Goal: Task Accomplishment & Management: Use online tool/utility

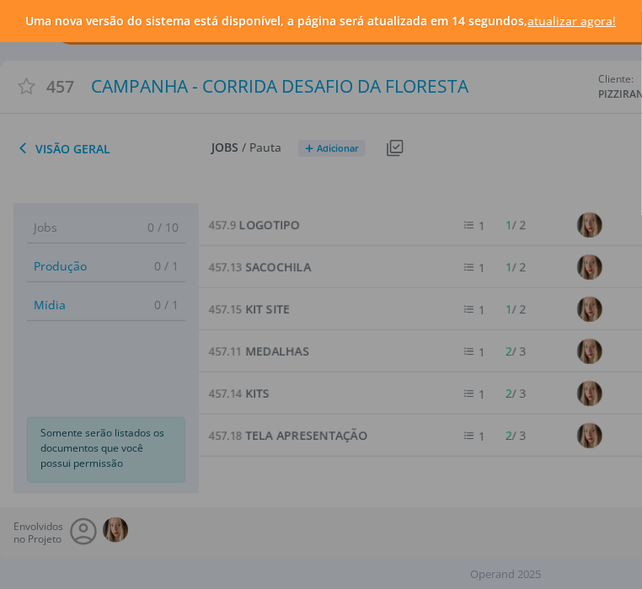
scroll to position [127, 0]
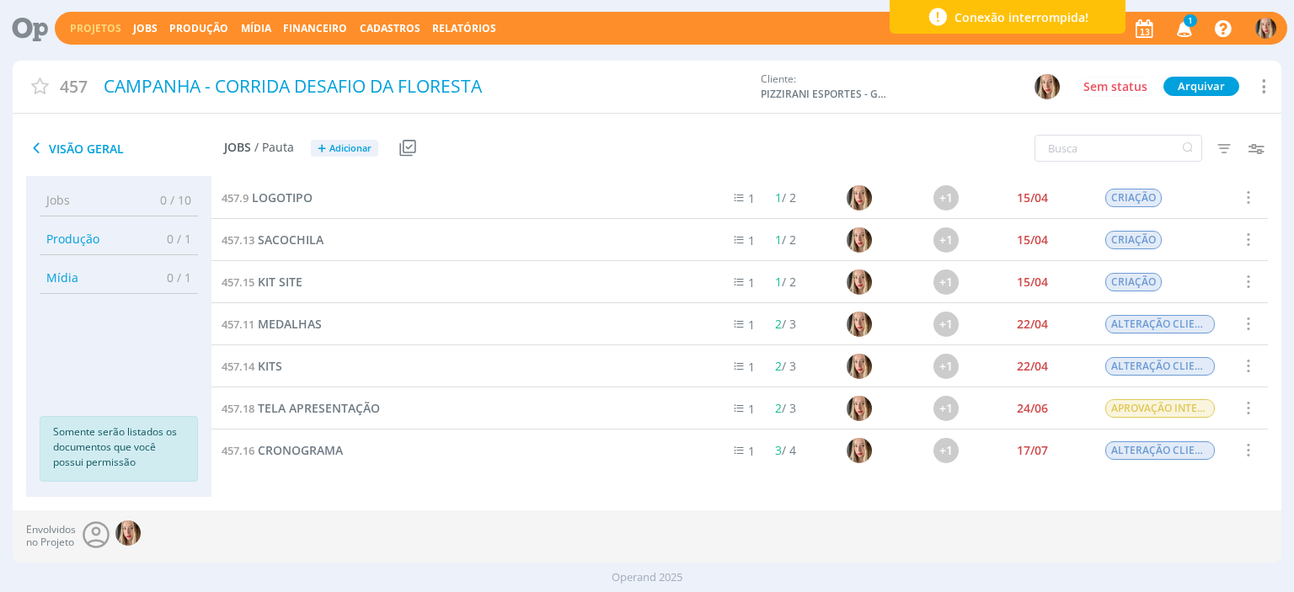
click at [90, 27] on link "Projetos" at bounding box center [95, 28] width 51 height 14
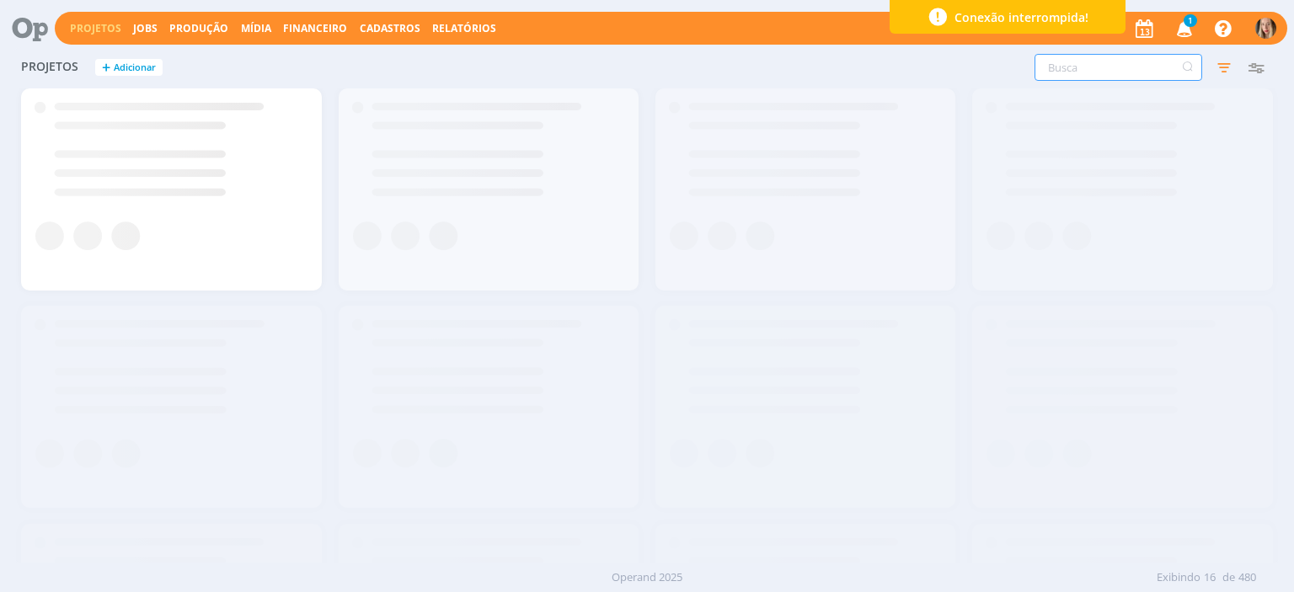
click at [641, 62] on input "text" at bounding box center [1119, 67] width 168 height 27
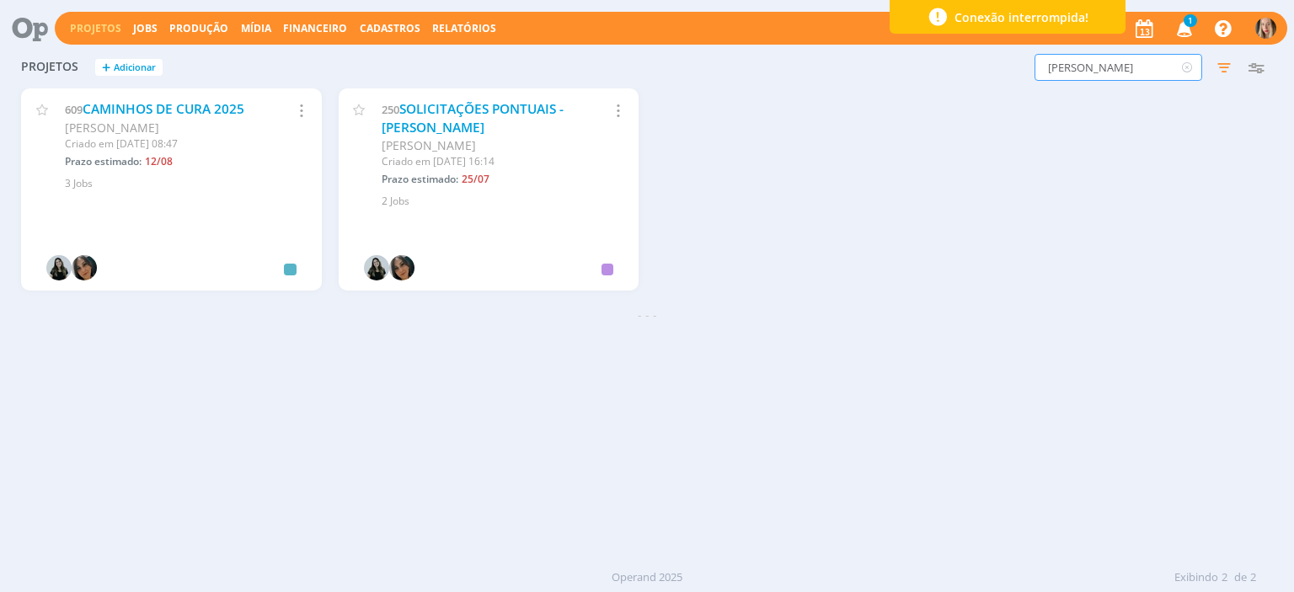
type input "[PERSON_NAME]"
click at [168, 110] on link "CAMINHOS DE CURA 2025" at bounding box center [164, 109] width 162 height 18
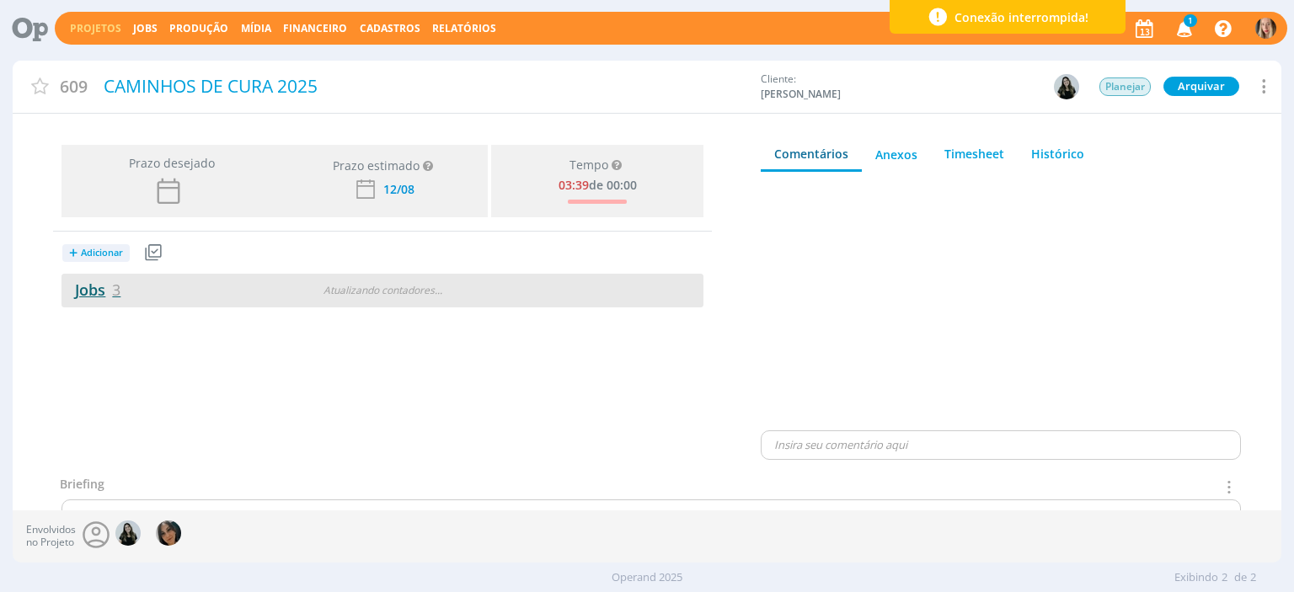
click at [101, 297] on link "Jobs 3" at bounding box center [91, 290] width 59 height 20
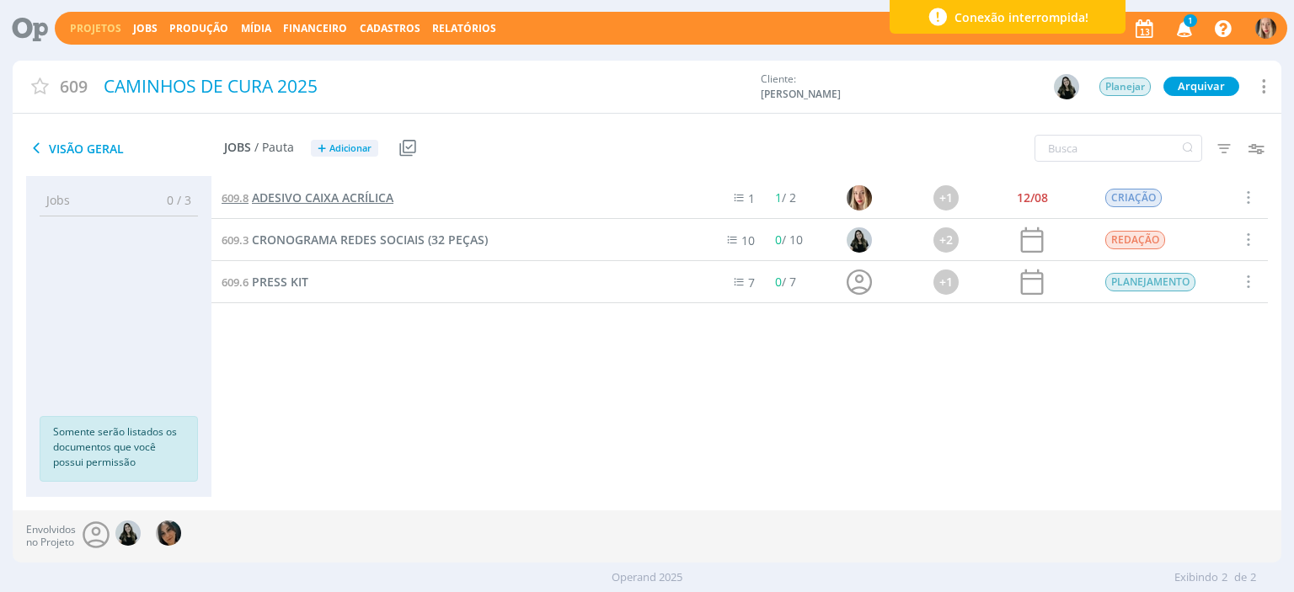
click at [302, 198] on span "ADESIVO CAIXA ACRÍLICA" at bounding box center [323, 198] width 142 height 16
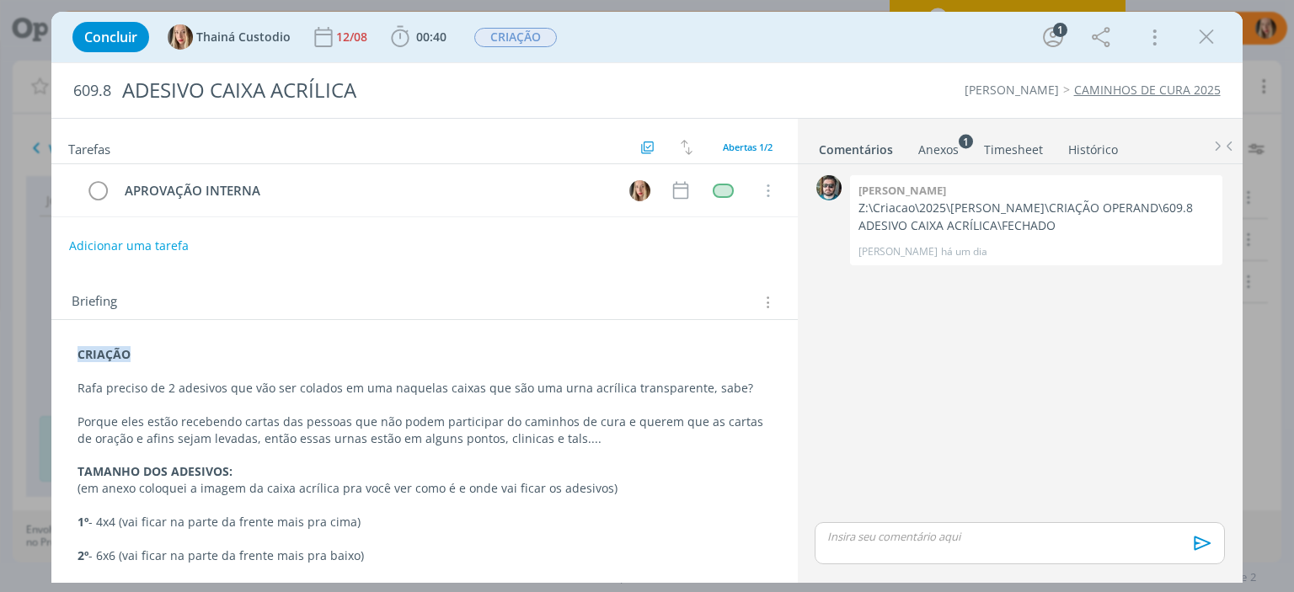
scroll to position [337, 0]
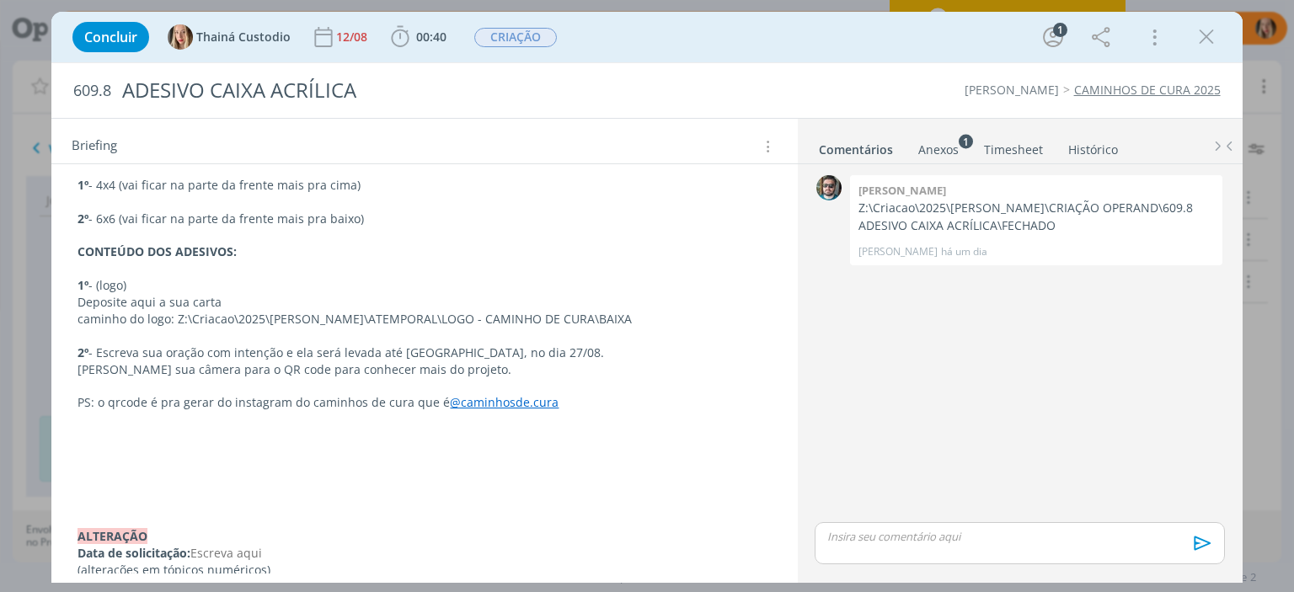
drag, startPoint x: 81, startPoint y: 531, endPoint x: 193, endPoint y: 535, distance: 112.2
click at [147, 540] on strong "﻿ALTERAÇÃO" at bounding box center [113, 536] width 70 height 16
copy strong "ALTERAÇÃO"
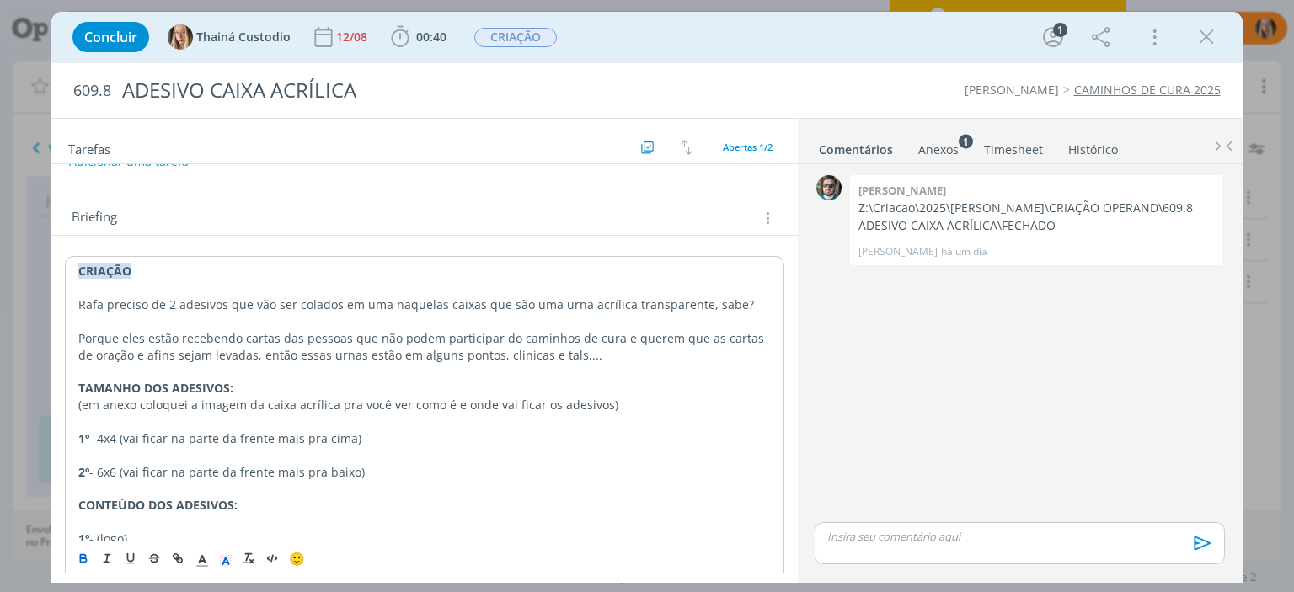
scroll to position [0, 0]
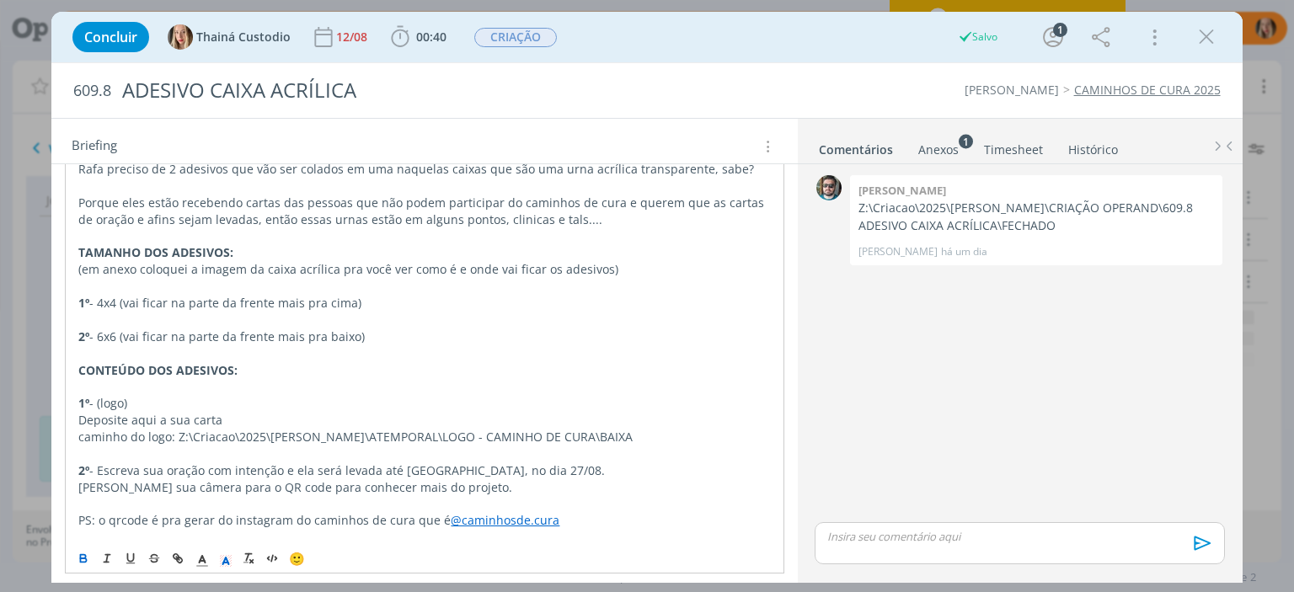
scroll to position [84, 0]
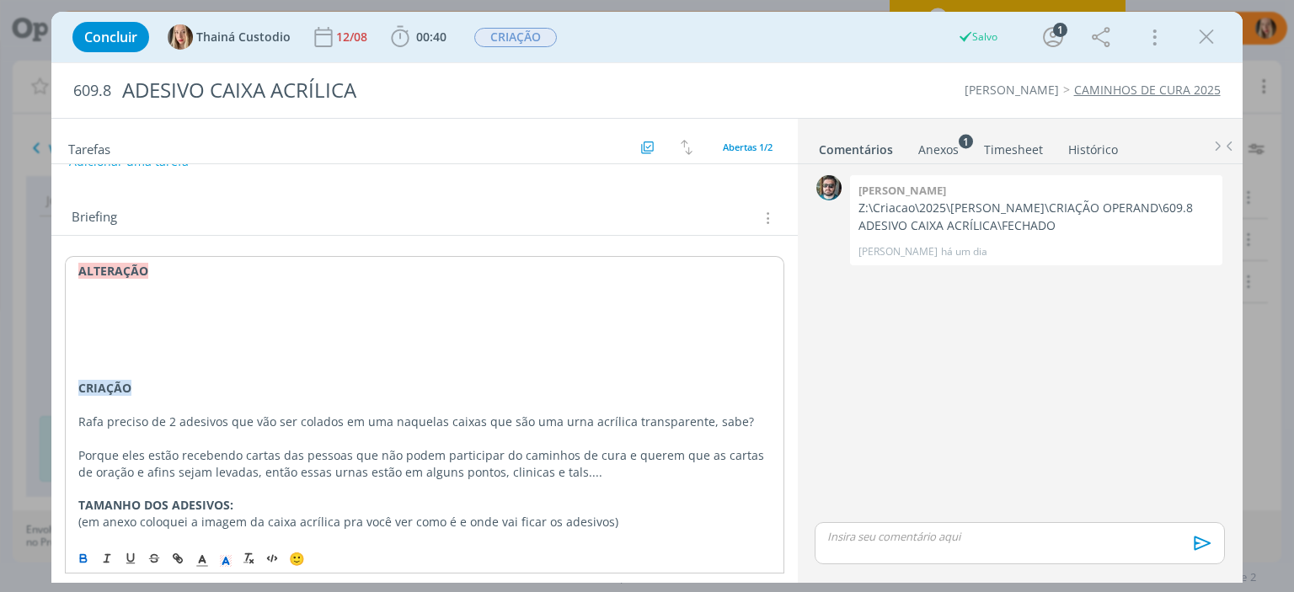
click at [94, 288] on p "dialog" at bounding box center [424, 288] width 692 height 17
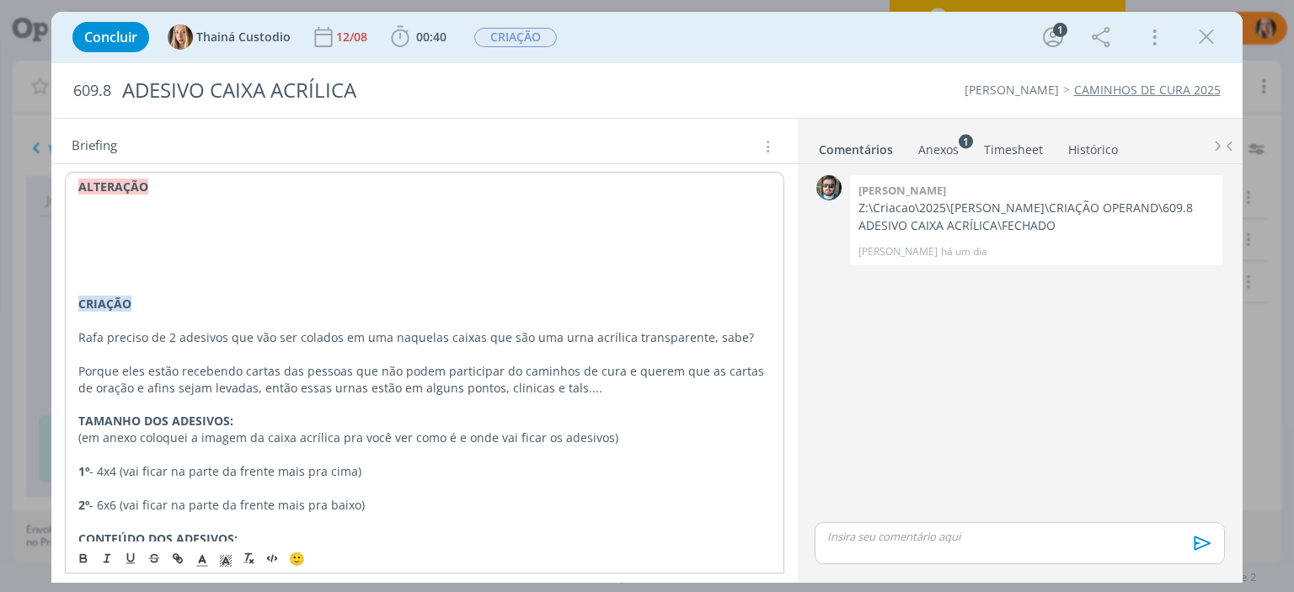
click at [115, 469] on p "1º - 4x4 (vai ficar na parte da frente mais pra cima)" at bounding box center [424, 471] width 692 height 17
click at [121, 505] on p "2º - 6x6 (vai ficar na parte da frente mais pra baixo)" at bounding box center [424, 505] width 692 height 17
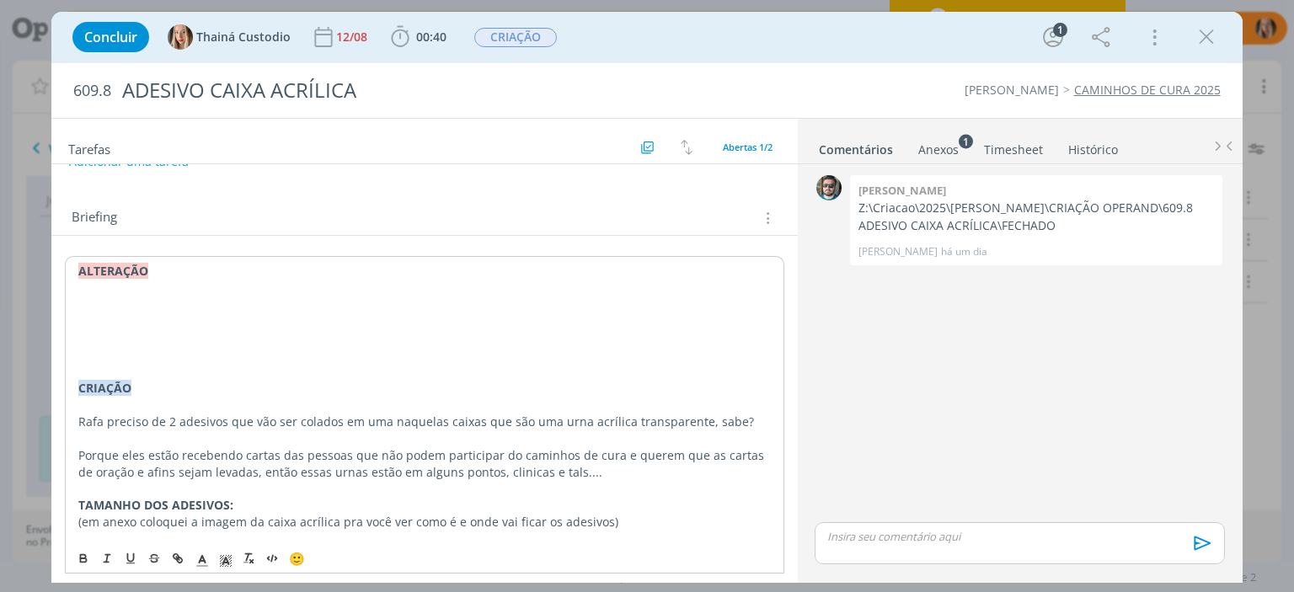
click at [99, 291] on p "dialog" at bounding box center [424, 288] width 692 height 17
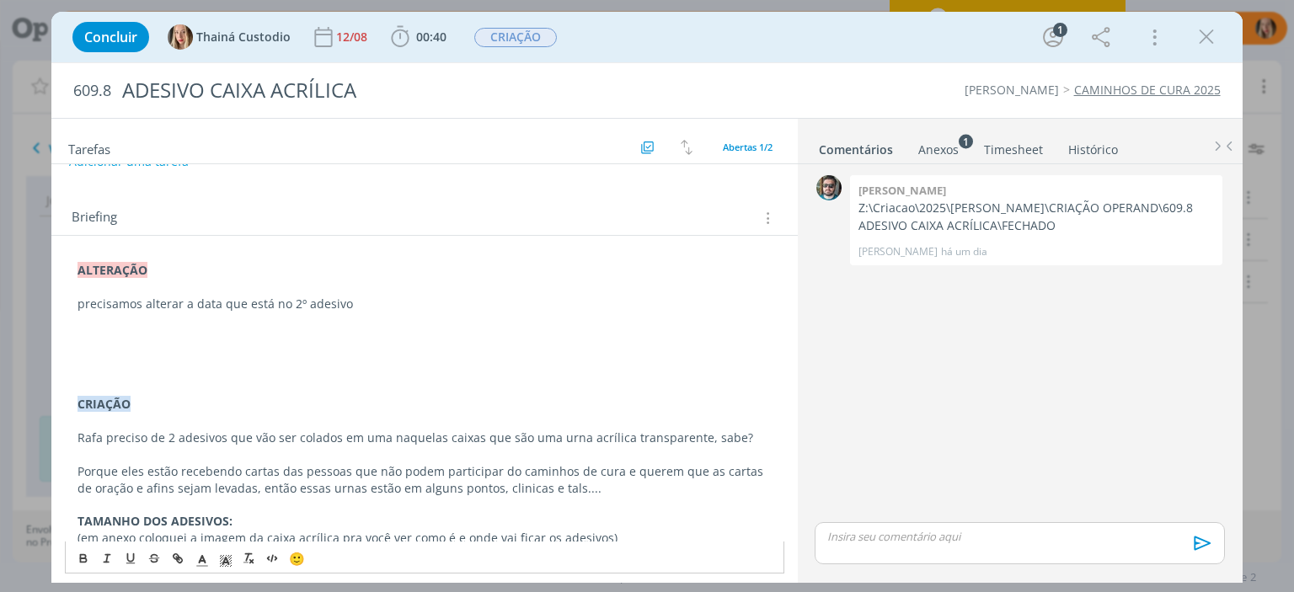
click at [408, 292] on p "dialog" at bounding box center [425, 287] width 694 height 17
click at [378, 306] on p "precisamos alterar a data que está no 2º adesivo" at bounding box center [425, 304] width 694 height 17
click at [367, 305] on p "precisamos alterar a data que está no 2º adesivo" at bounding box center [425, 304] width 694 height 17
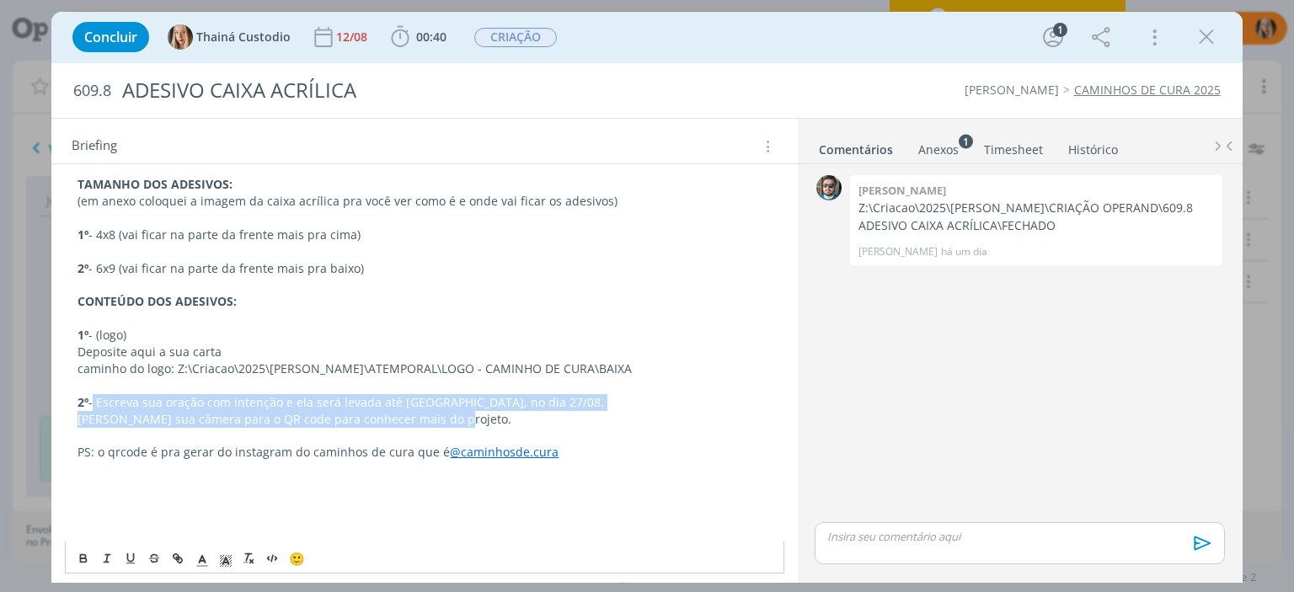
drag, startPoint x: 94, startPoint y: 400, endPoint x: 458, endPoint y: 411, distance: 364.2
click at [458, 411] on div "ALTERAÇÃO precisamos alterar a data que está no 2º adesivo, está 27/08, precisa…" at bounding box center [424, 276] width 719 height 715
click at [446, 404] on p "2º - Escreva sua oração com intenção e ela será levada até [GEOGRAPHIC_DATA], n…" at bounding box center [425, 402] width 694 height 17
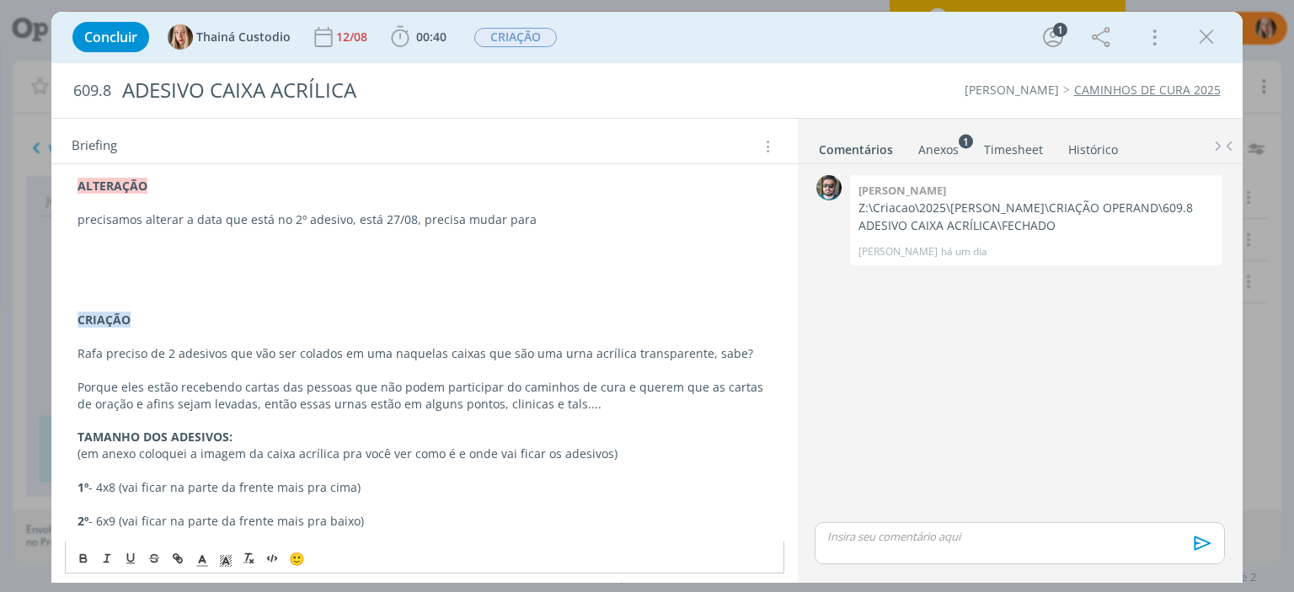
scroll to position [84, 0]
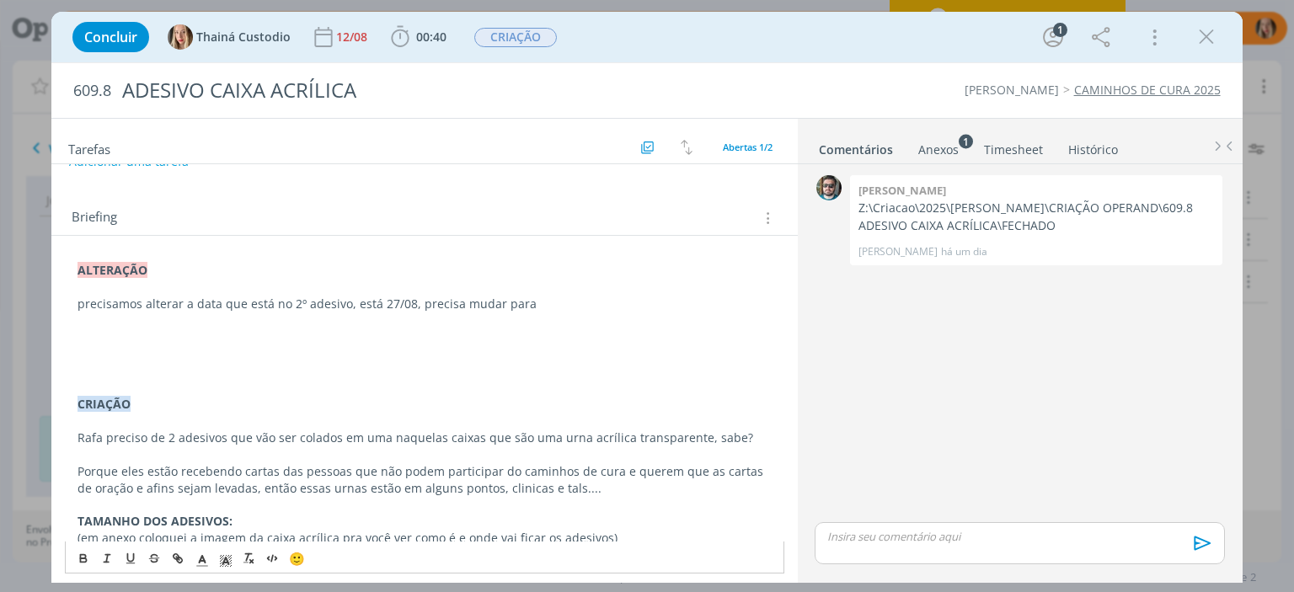
click at [189, 303] on p "precisamos alterar a data que está no 2º adesivo, está 27/08, precisa mudar para" at bounding box center [425, 304] width 694 height 17
drag, startPoint x: 365, startPoint y: 303, endPoint x: 623, endPoint y: 284, distance: 258.5
click at [583, 319] on p "dialog" at bounding box center [425, 321] width 694 height 17
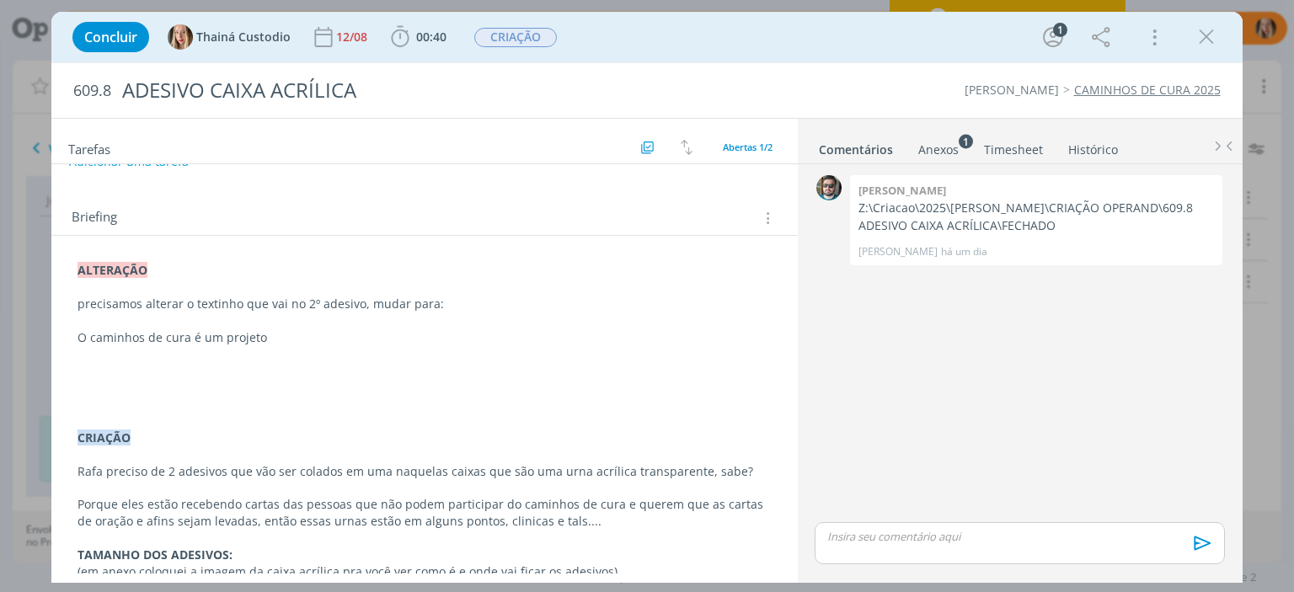
click at [287, 335] on p "O caminhos de cura é um projeto" at bounding box center [425, 337] width 694 height 17
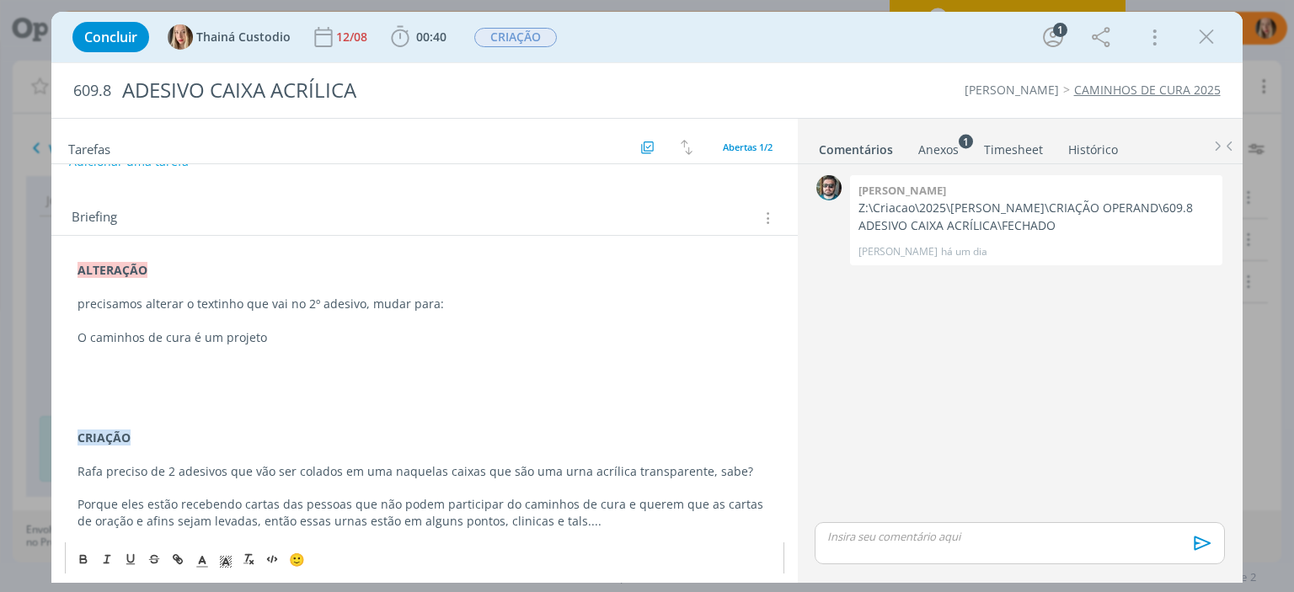
click at [209, 341] on p "O caminhos de cura é um projeto" at bounding box center [425, 337] width 694 height 17
click at [209, 341] on p "Um projeto" at bounding box center [425, 337] width 694 height 17
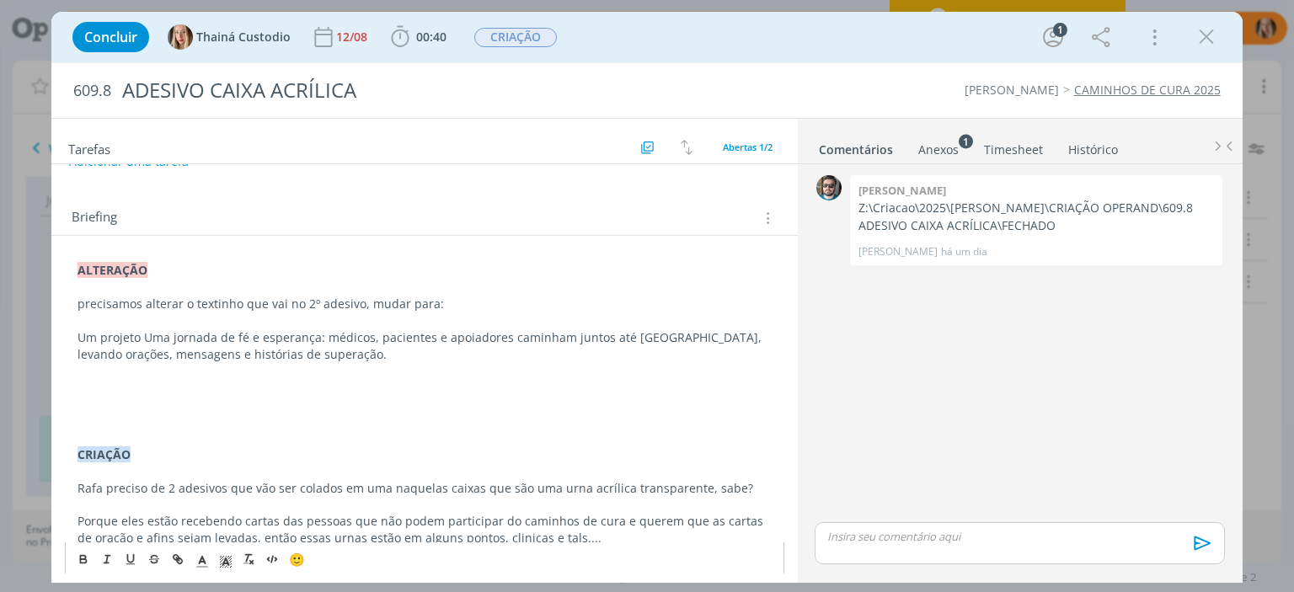
click at [231, 341] on p "Um projeto Uma jornada de fé e esperança: médicos, pacientes e apoiadores camin…" at bounding box center [425, 346] width 694 height 34
click at [231, 336] on p "Um projeto fé e esperança: médicos, pacientes e apoiadores caminham juntos até …" at bounding box center [425, 346] width 694 height 34
click at [243, 355] on p "Um projeto fé e esperança: médicos, pacientes e apoiadores caminham juntos até …" at bounding box center [425, 346] width 694 height 34
click at [224, 334] on p "Um projeto fé e esperança: médicos, pacientes e apoiadores caminham juntos até …" at bounding box center [425, 346] width 694 height 34
click at [359, 336] on p "Um projeto onde médicos, pacientes e apoiadores caminham juntos até [GEOGRAPHIC…" at bounding box center [425, 346] width 694 height 34
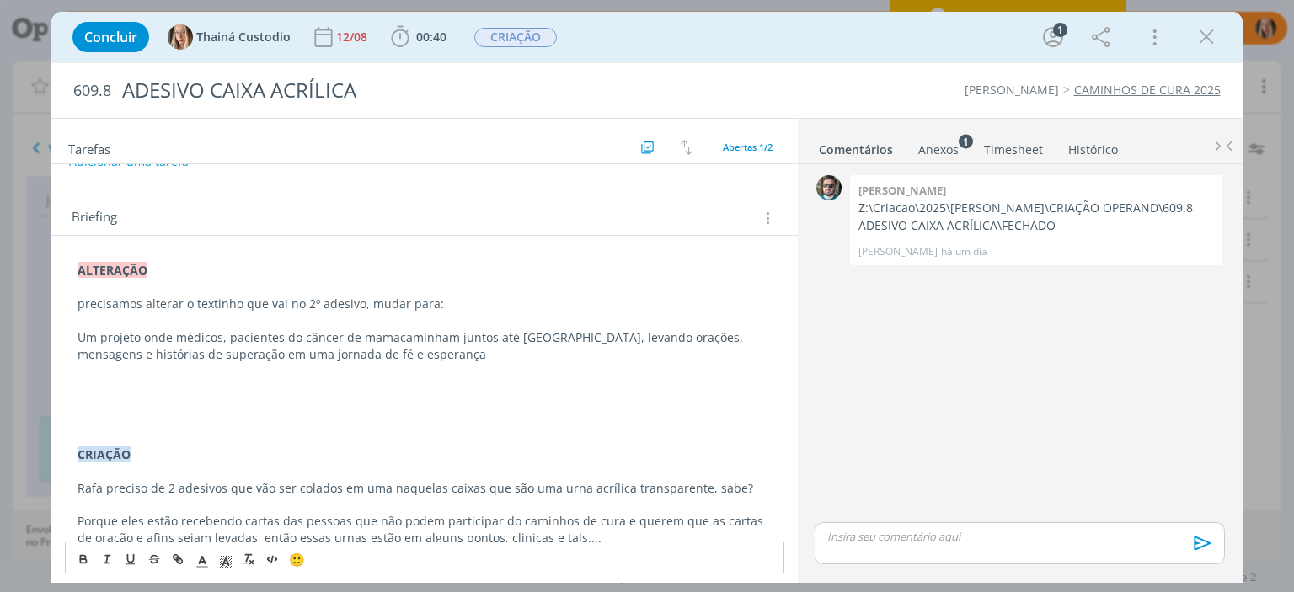
click at [391, 338] on p "Um projeto onde médicos, pacientes do câncer de mamacaminham juntos até [GEOGRA…" at bounding box center [425, 346] width 694 height 34
click at [225, 336] on p "Um projeto onde médicos, pacientes do câncer de mama, caminham juntos até Apare…" at bounding box center [425, 346] width 694 height 34
click at [431, 353] on p "Um projeto onde médicos e pacientes do câncer de mama, caminham juntos até [GEO…" at bounding box center [425, 346] width 694 height 34
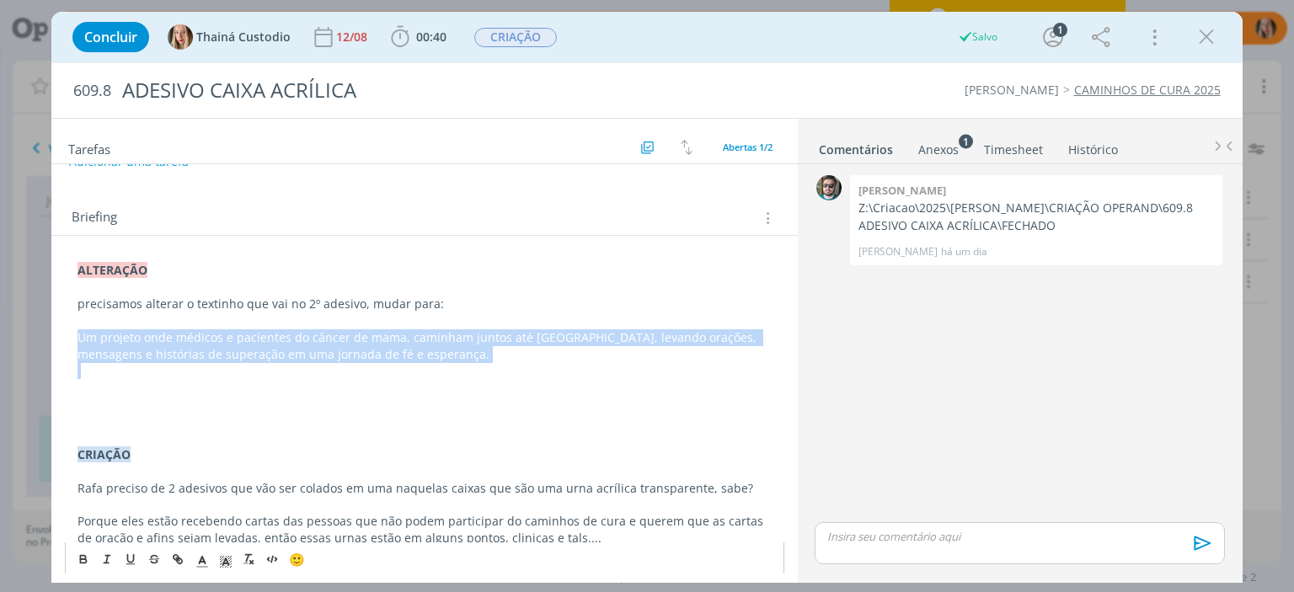
drag, startPoint x: 78, startPoint y: 331, endPoint x: 415, endPoint y: 361, distance: 339.2
copy p "Um projeto onde médicos e pacientes do câncer de mama, caminham juntos até [GEO…"
click at [460, 362] on p "dialog" at bounding box center [425, 370] width 694 height 17
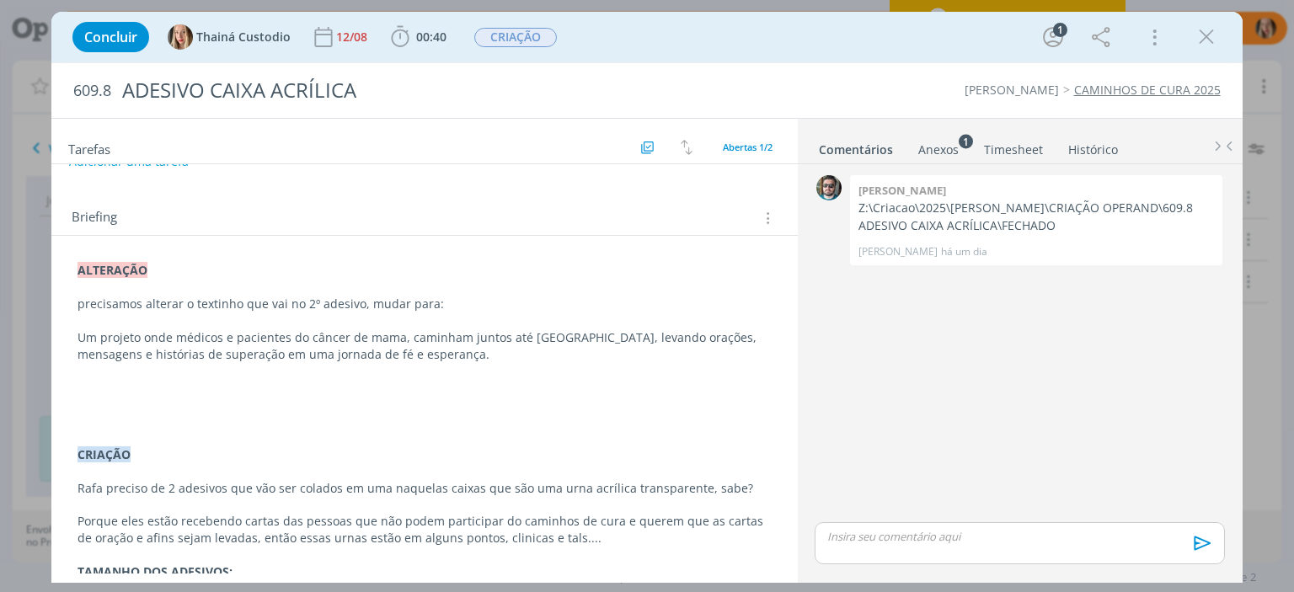
click at [78, 383] on p "dialog" at bounding box center [425, 387] width 694 height 17
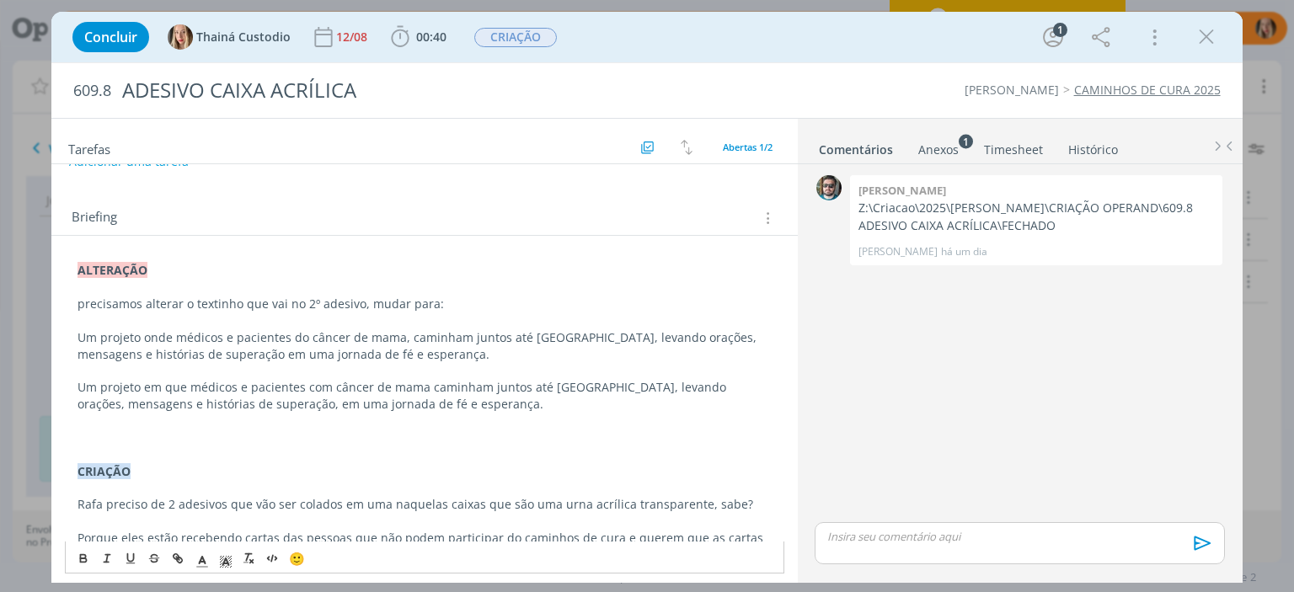
click at [595, 384] on p "Um projeto em que médicos e pacientes com câncer de mama caminham juntos até [G…" at bounding box center [425, 396] width 694 height 34
click at [641, 417] on p "dialog" at bounding box center [425, 421] width 694 height 17
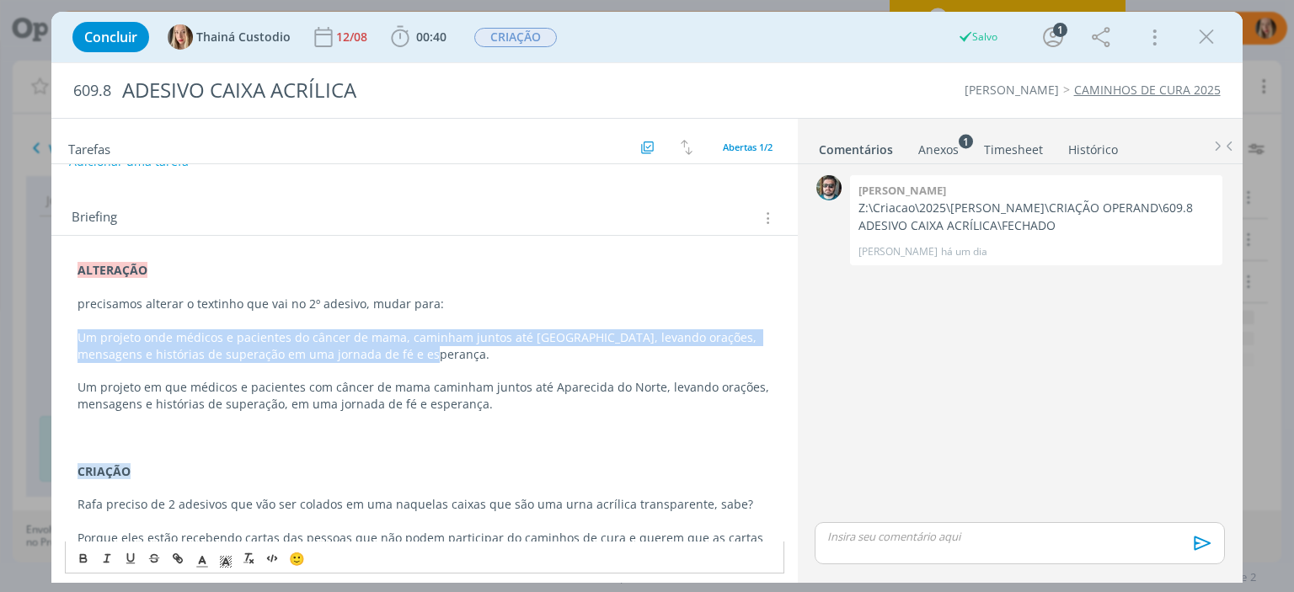
drag, startPoint x: 419, startPoint y: 345, endPoint x: 59, endPoint y: 334, distance: 360.0
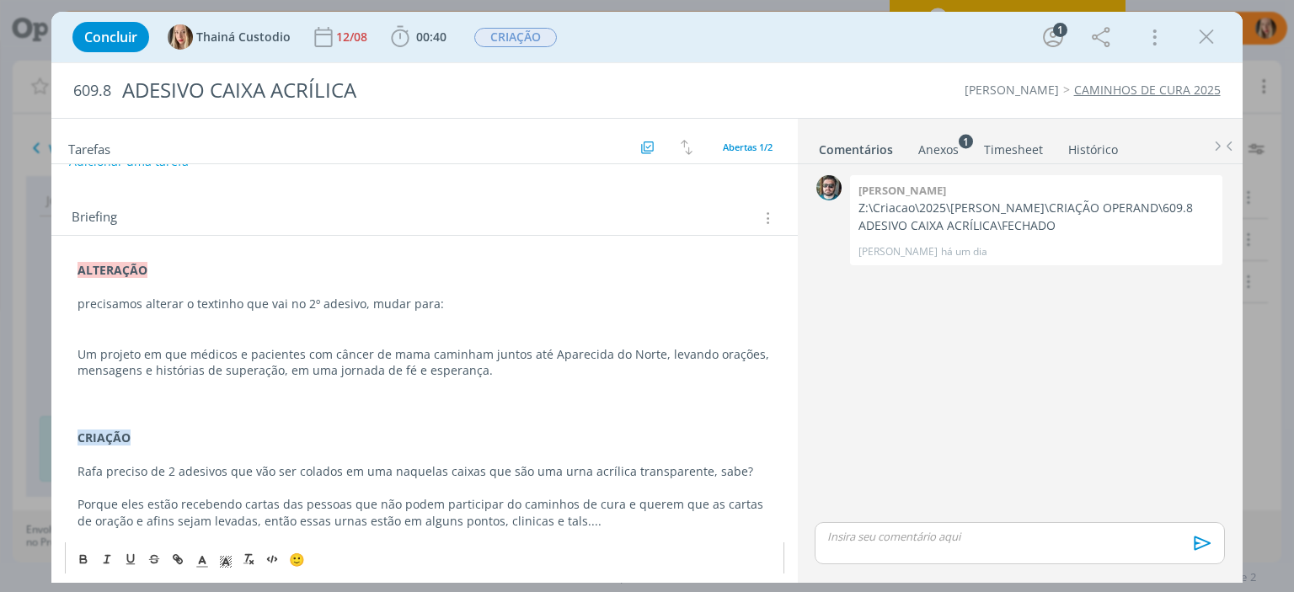
click at [143, 353] on p "Um projeto em que médicos e pacientes com câncer de mama caminham juntos até Ap…" at bounding box center [425, 363] width 694 height 34
click at [79, 352] on p "Um projeto que começa [DATE] em que médicos e pacientes com câncer de mama cami…" at bounding box center [425, 363] width 694 height 34
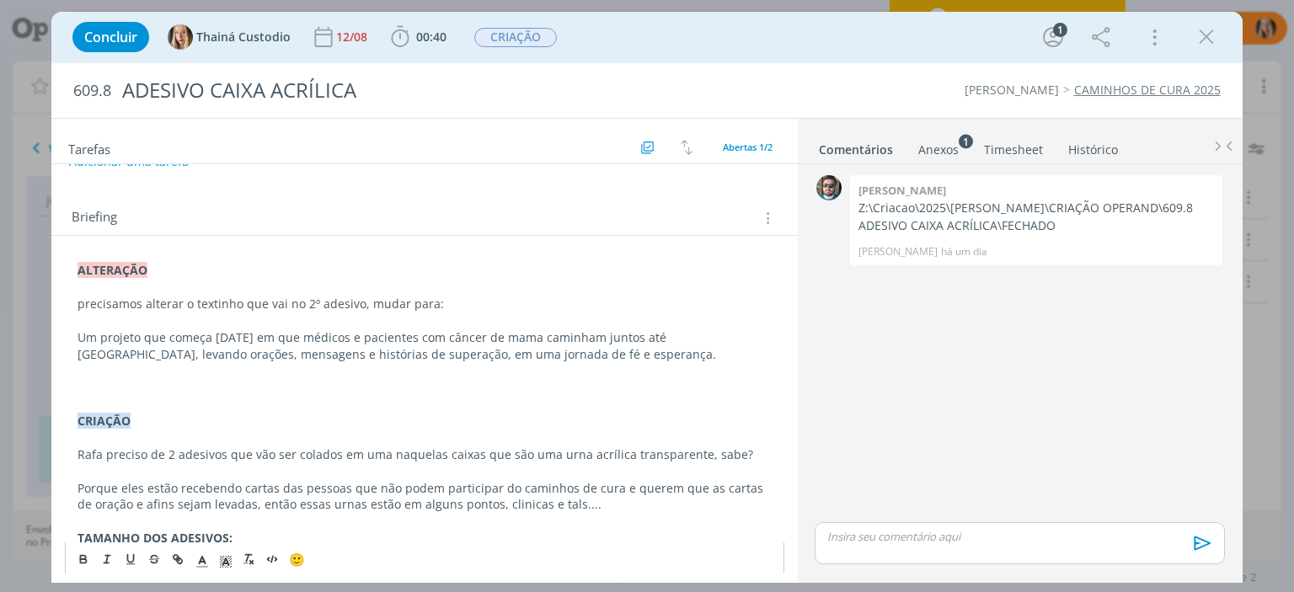
click at [224, 333] on p "Um projeto que começa [DATE] em que médicos e pacientes com câncer de mama cami…" at bounding box center [425, 346] width 694 height 34
click at [182, 336] on p "Um projeto que vai de 08/09 à 01/10 em que médicos e pacientes com câncer de ma…" at bounding box center [425, 346] width 694 height 34
click at [346, 339] on p "Um projeto que acontece entre 08/09 à 01/10 em que médicos e pacientes com cânc…" at bounding box center [425, 346] width 694 height 34
click at [90, 370] on p "dialog" at bounding box center [425, 370] width 694 height 17
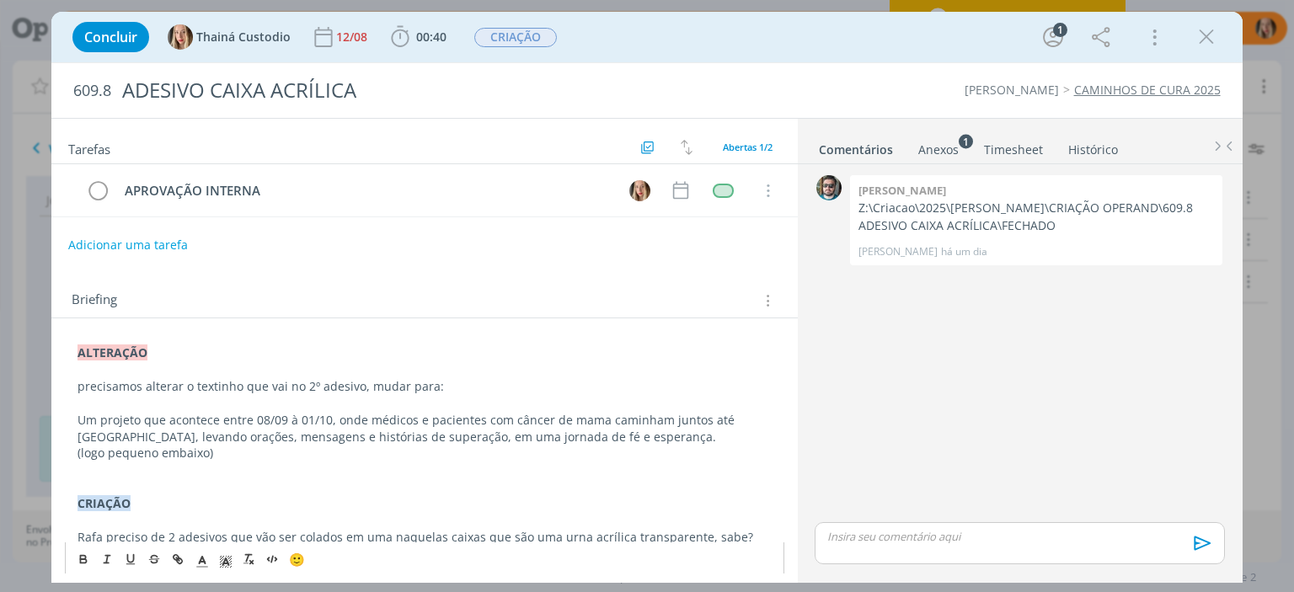
click at [100, 250] on button "Adicionar uma tarefa" at bounding box center [128, 245] width 120 height 29
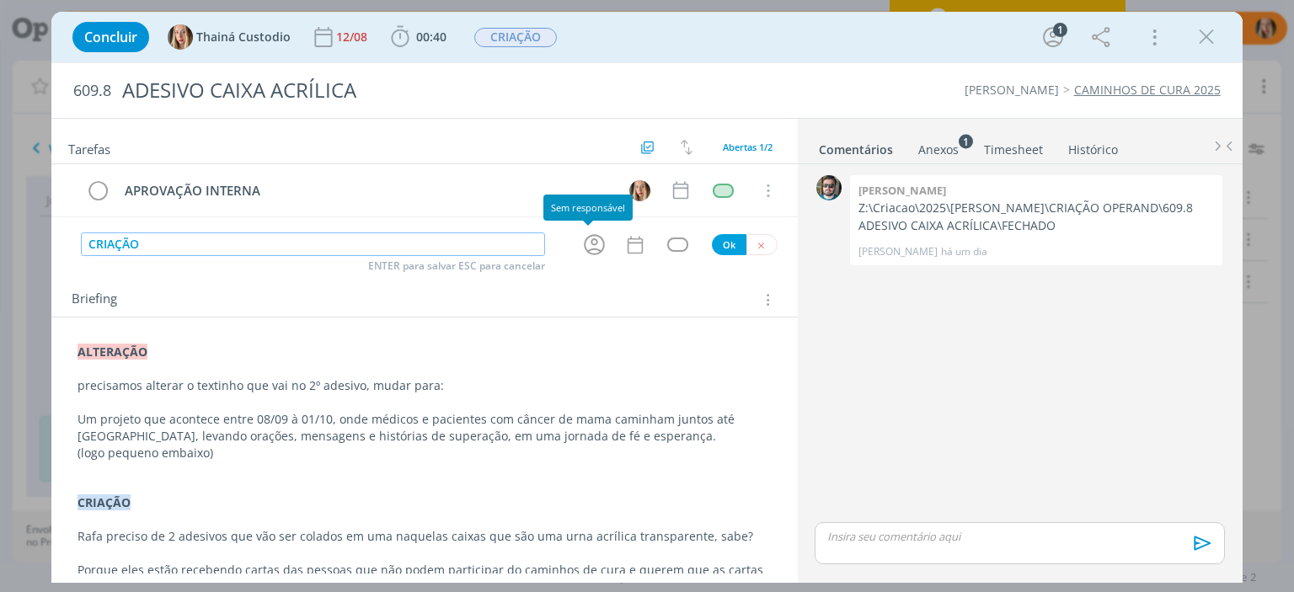
click at [581, 249] on icon "dialog" at bounding box center [594, 245] width 26 height 26
type input "CRIAÇÃO"
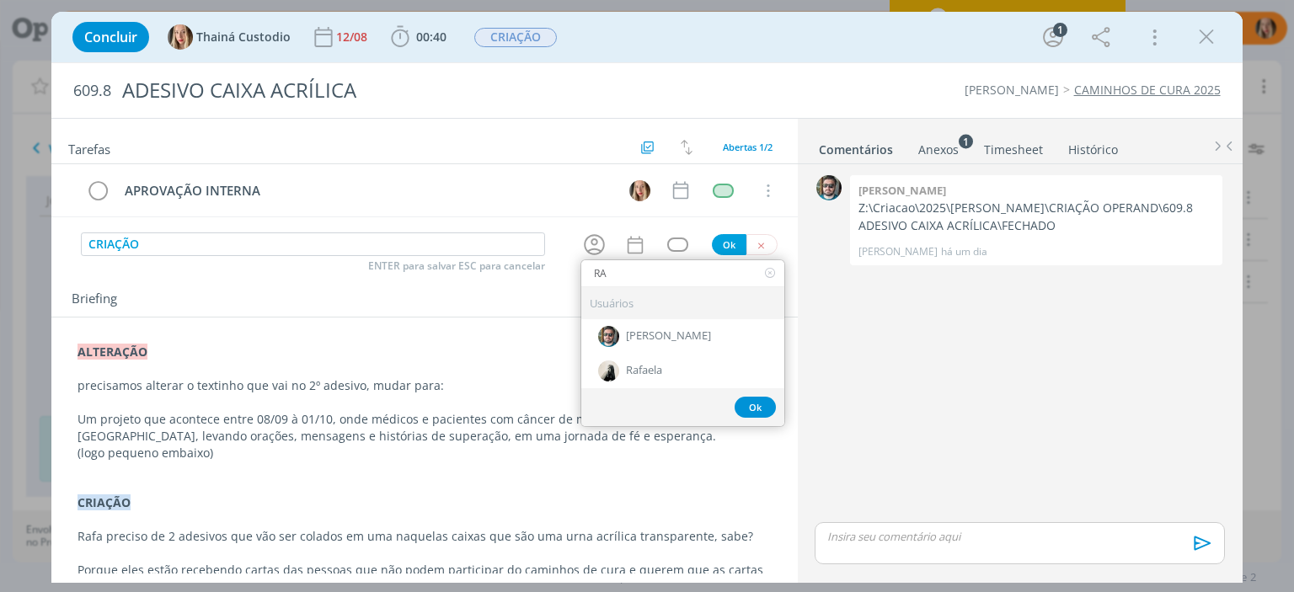
type input "R"
type input "[PERSON_NAME]"
click at [631, 330] on span "[PERSON_NAME]" at bounding box center [668, 336] width 85 height 13
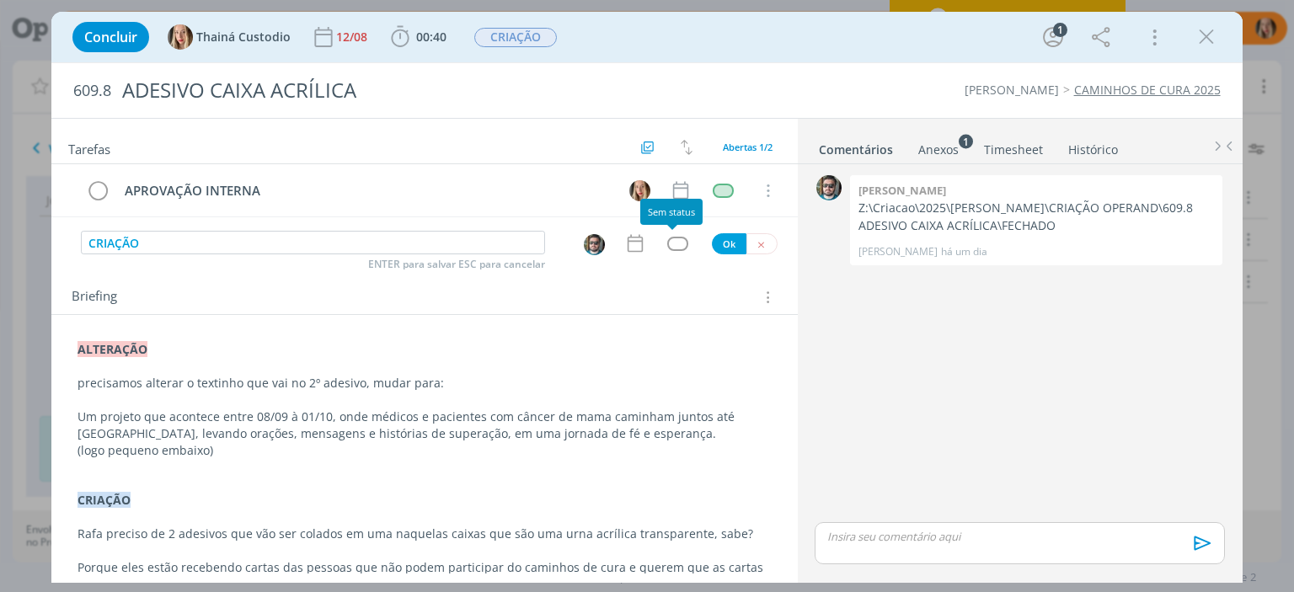
click at [641, 241] on div "dialog" at bounding box center [677, 244] width 21 height 14
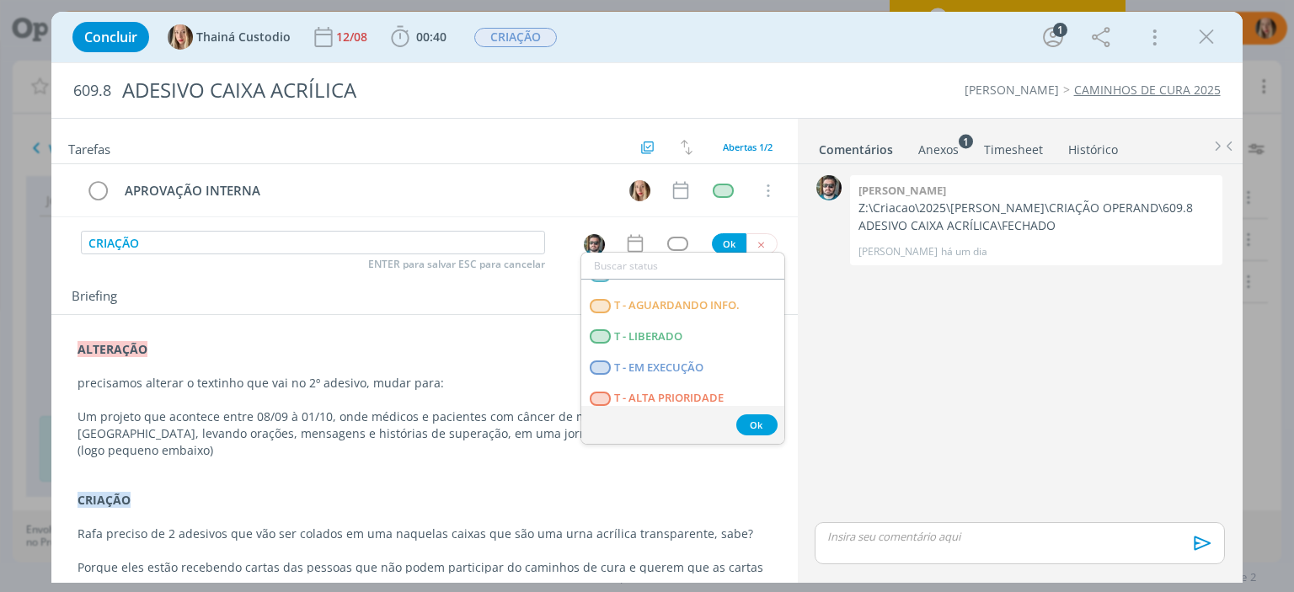
scroll to position [430, 0]
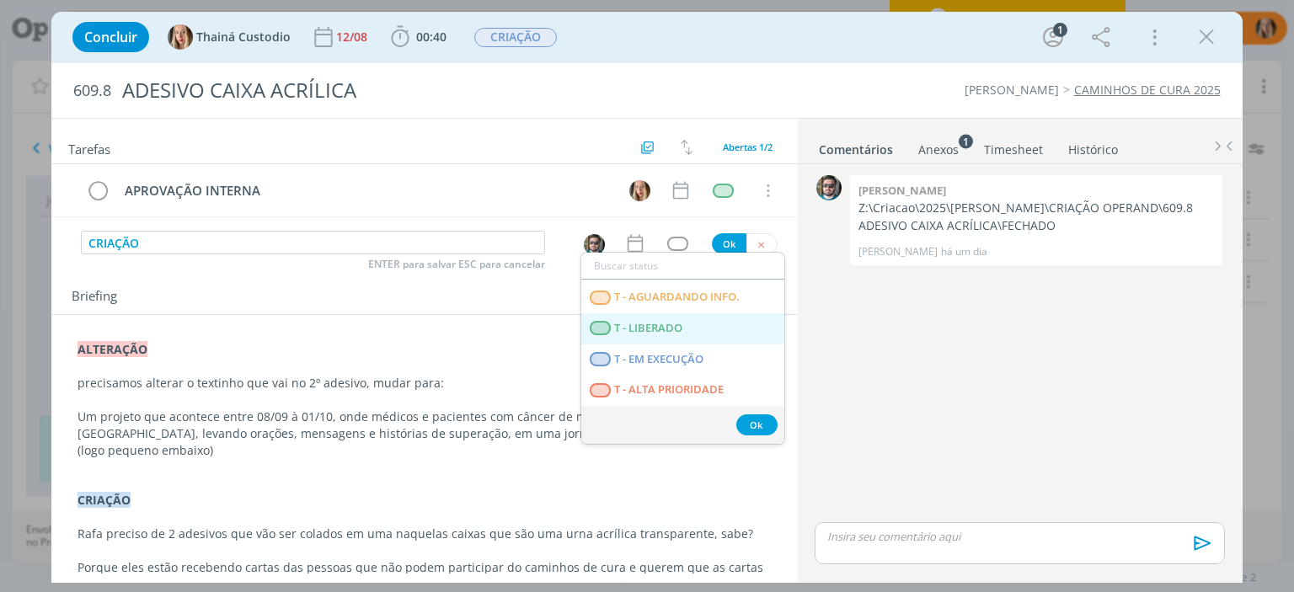
click at [641, 322] on span "T - LIBERADO" at bounding box center [649, 328] width 68 height 13
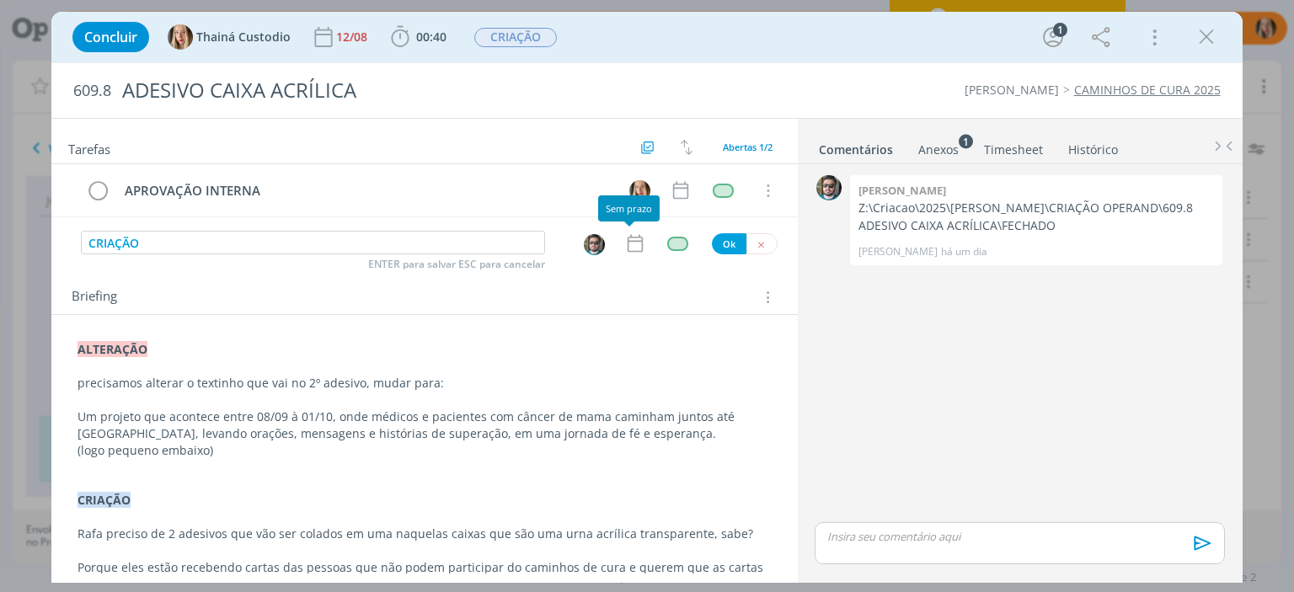
click at [634, 238] on icon "dialog" at bounding box center [635, 244] width 22 height 22
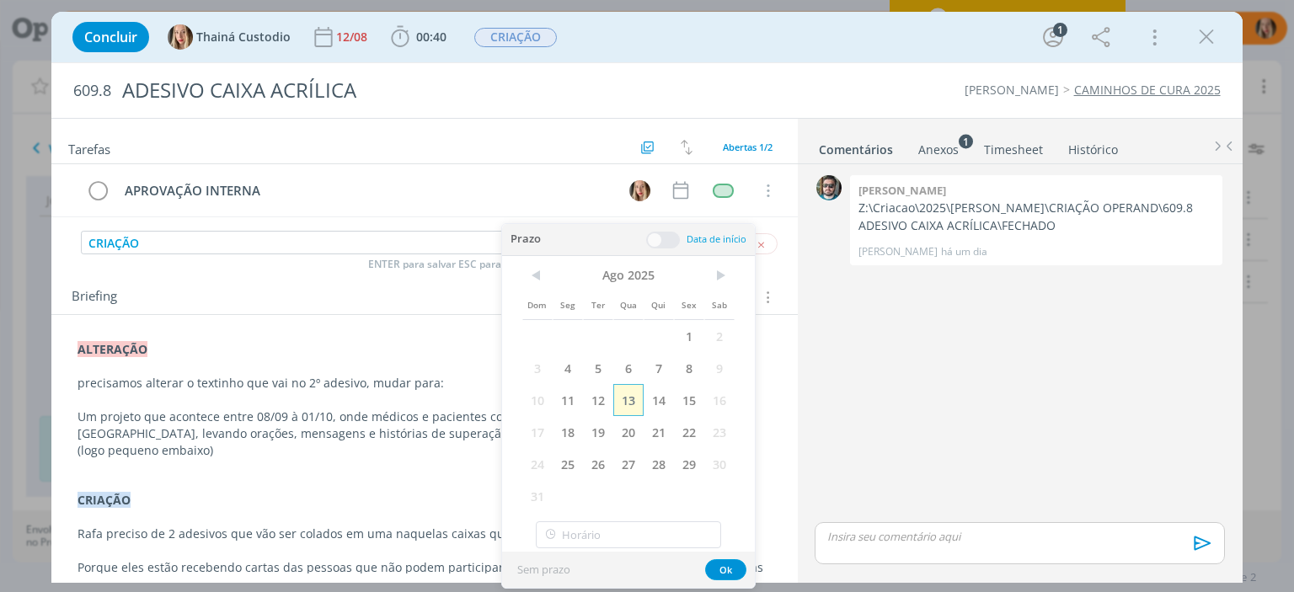
click at [635, 400] on span "13" at bounding box center [628, 400] width 30 height 32
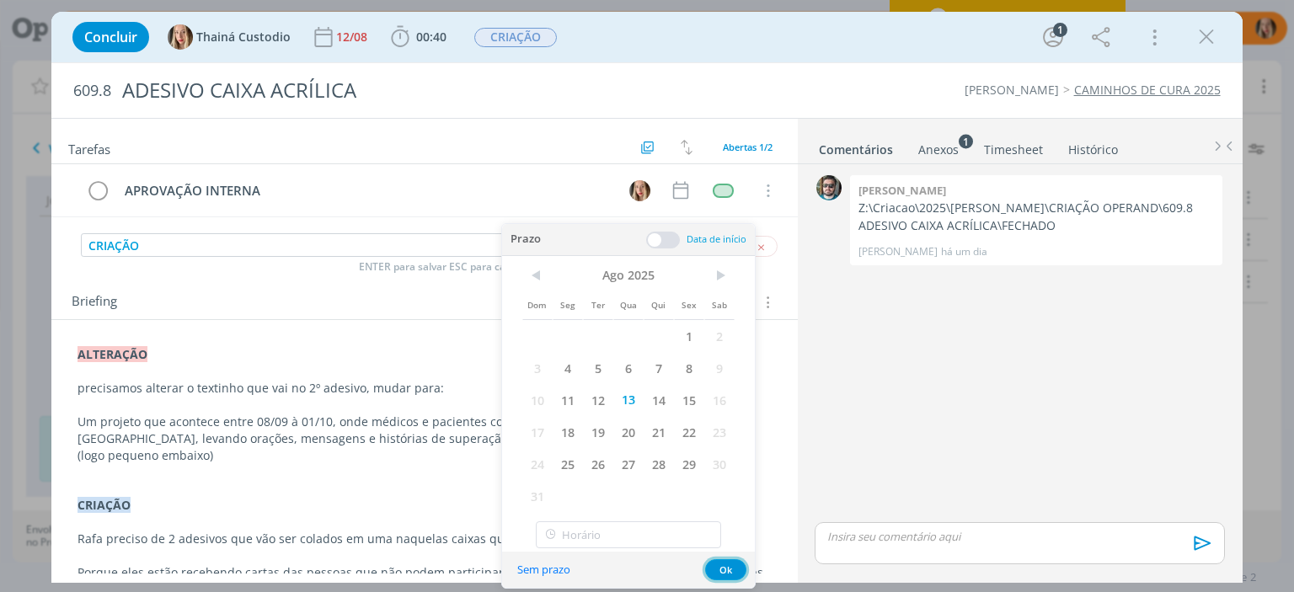
click at [641, 565] on button "Ok" at bounding box center [725, 570] width 41 height 21
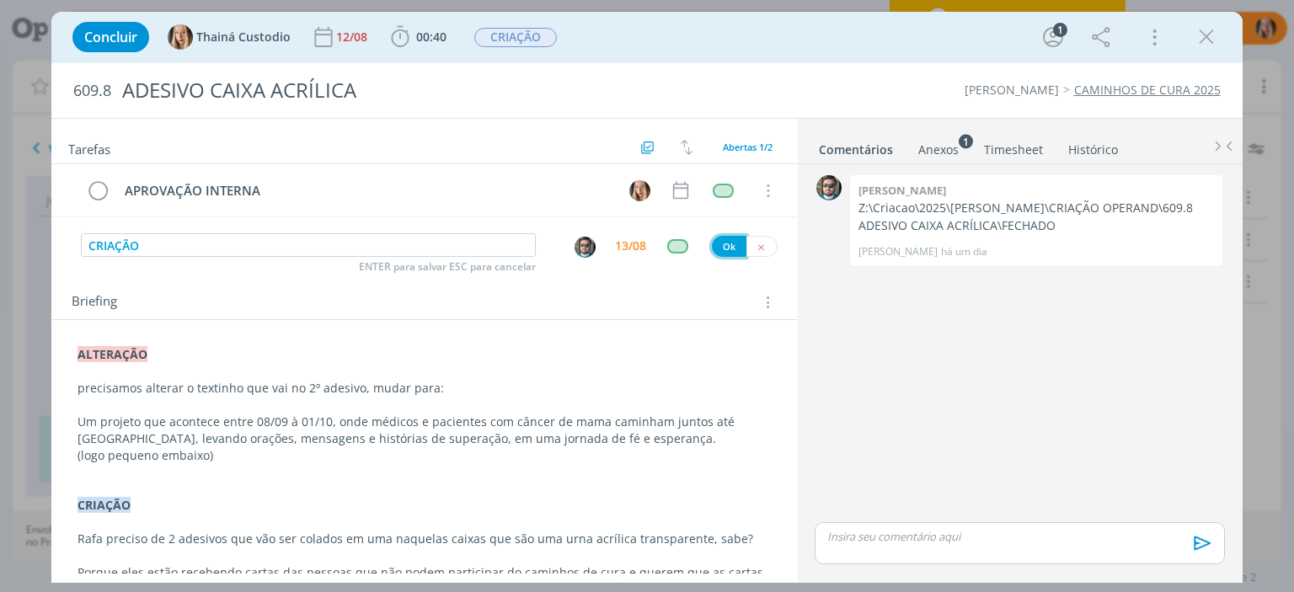
click at [641, 249] on button "Ok" at bounding box center [729, 246] width 35 height 21
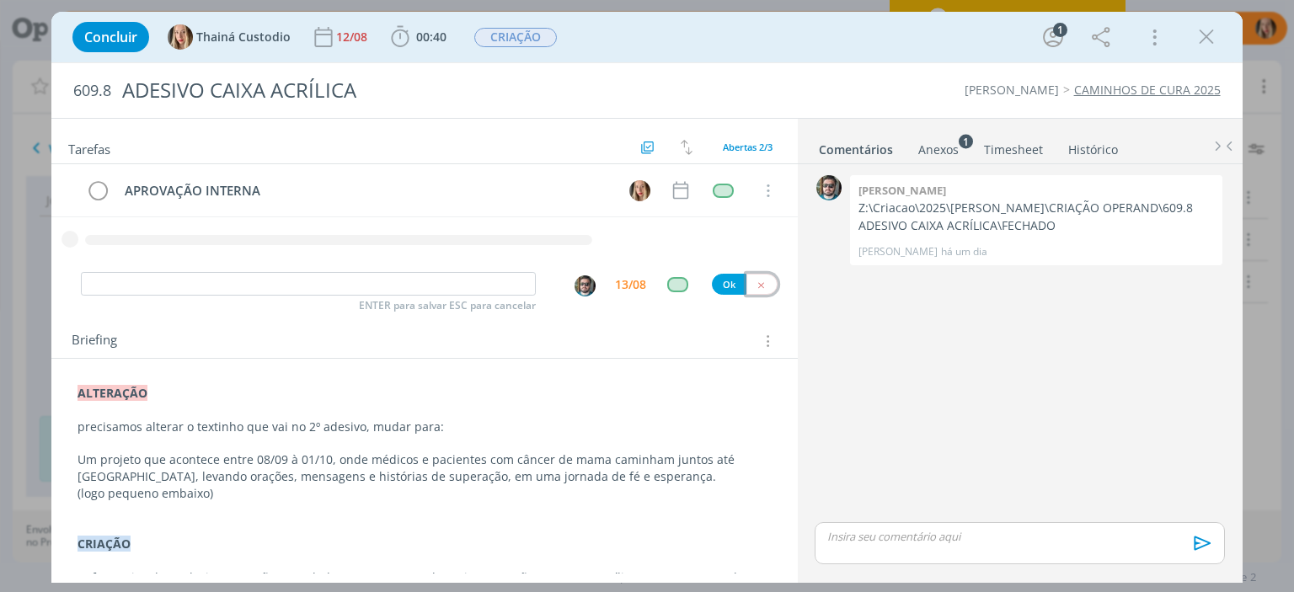
click at [641, 287] on icon "dialog" at bounding box center [761, 285] width 11 height 11
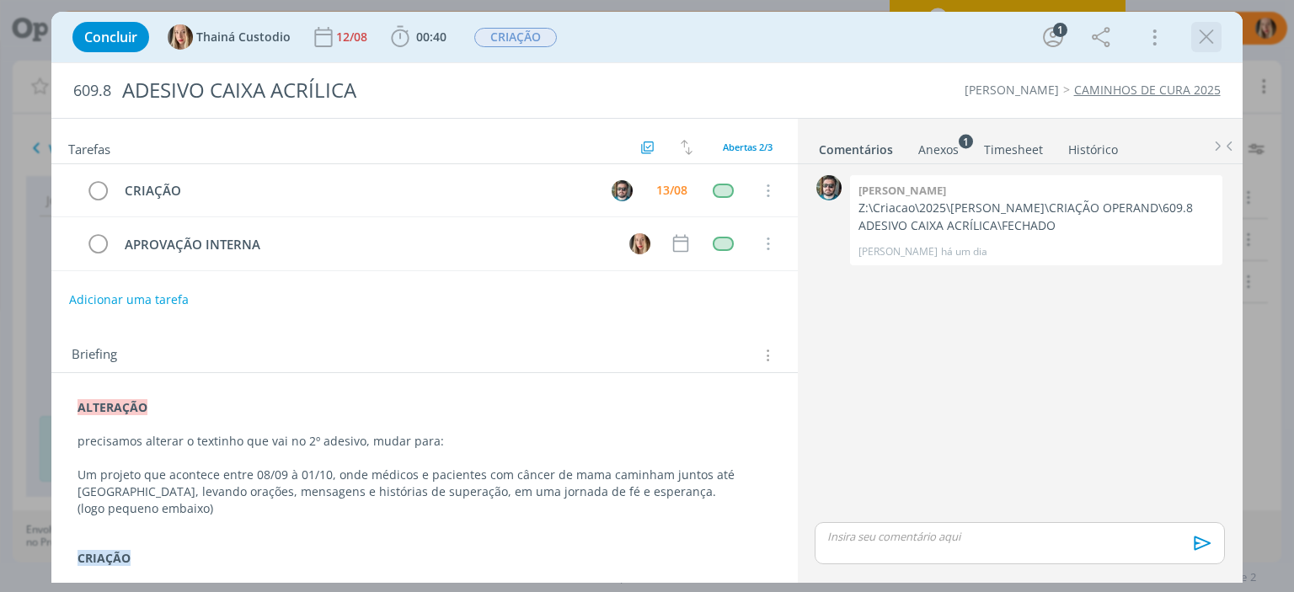
click at [641, 36] on icon "dialog" at bounding box center [1206, 36] width 25 height 25
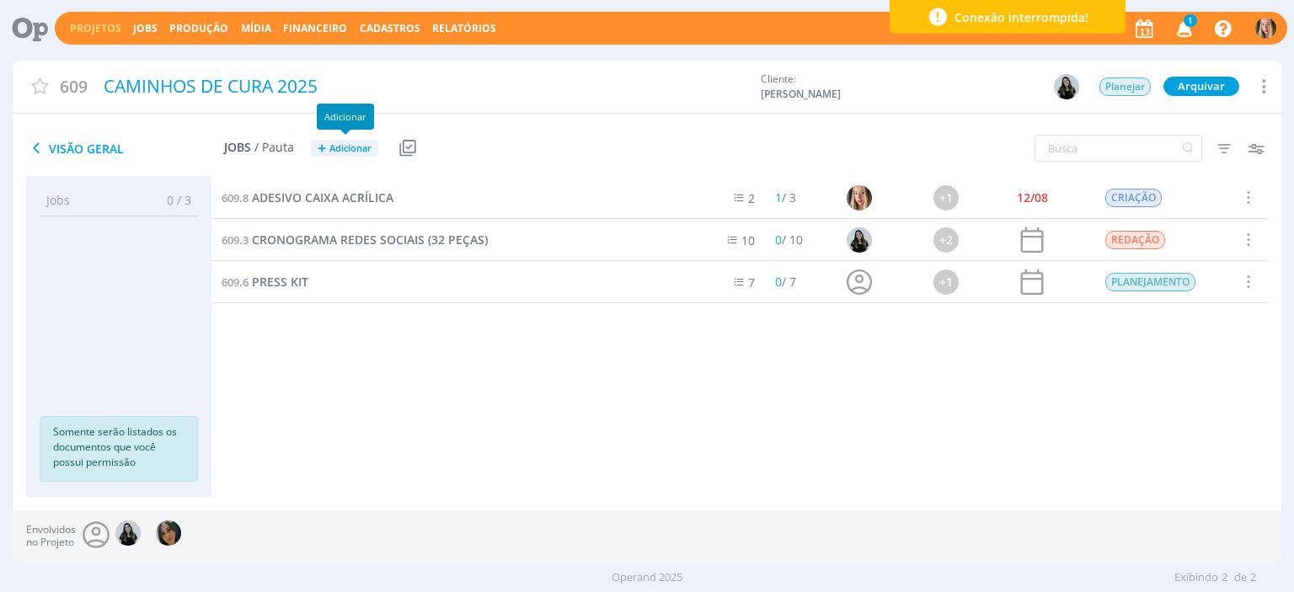
click at [351, 143] on span "Adicionar" at bounding box center [350, 148] width 42 height 11
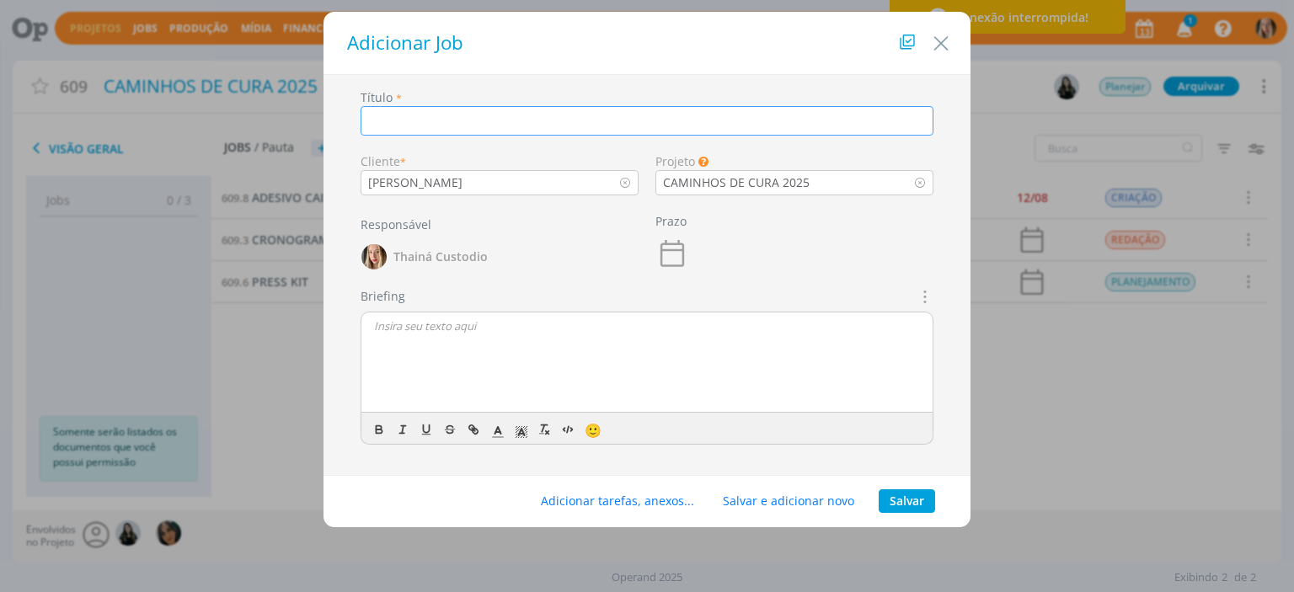
type input "a"
click at [422, 120] on input "ADESIVO CLÍNICA" at bounding box center [647, 120] width 573 height 29
click at [641, 292] on icon "dialog" at bounding box center [923, 297] width 19 height 20
type input "ADESIVO CAIXA CLÍNICA"
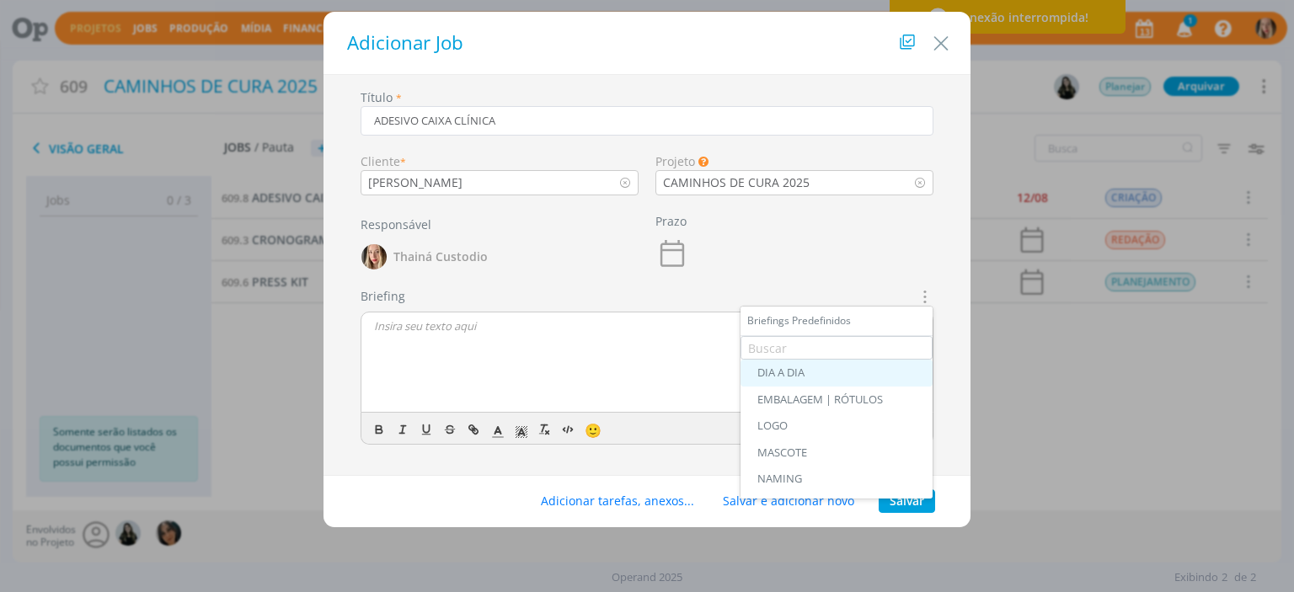
click at [641, 367] on div "DIA A DIA" at bounding box center [837, 373] width 158 height 13
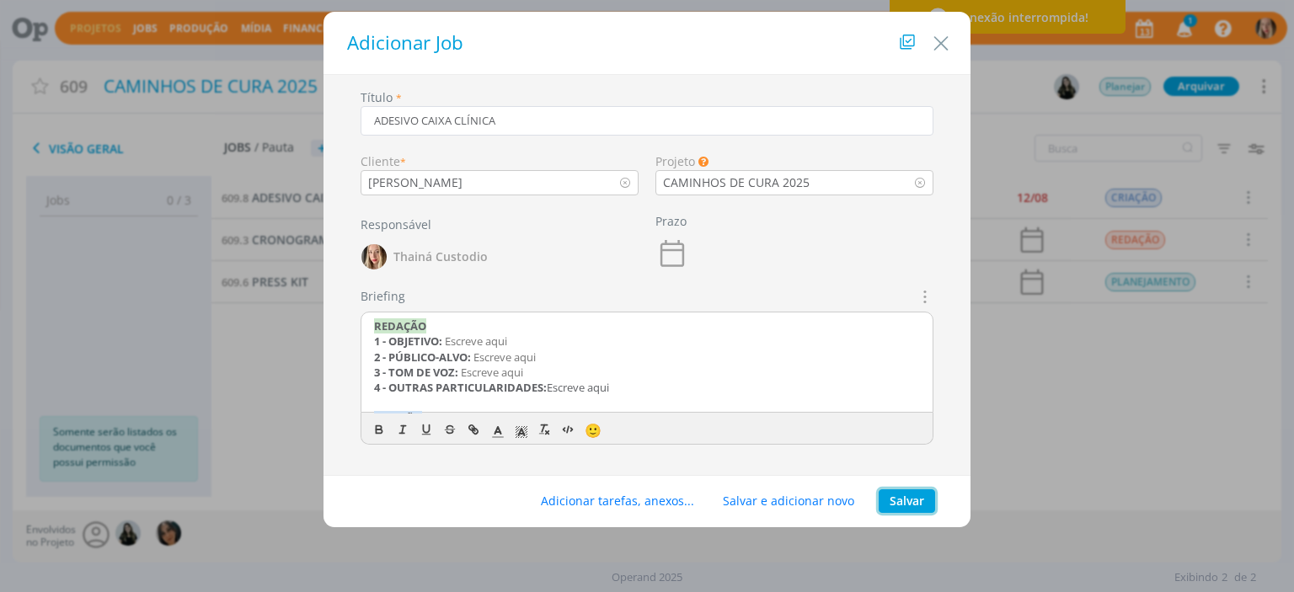
click at [641, 501] on button "Salvar" at bounding box center [907, 502] width 56 height 24
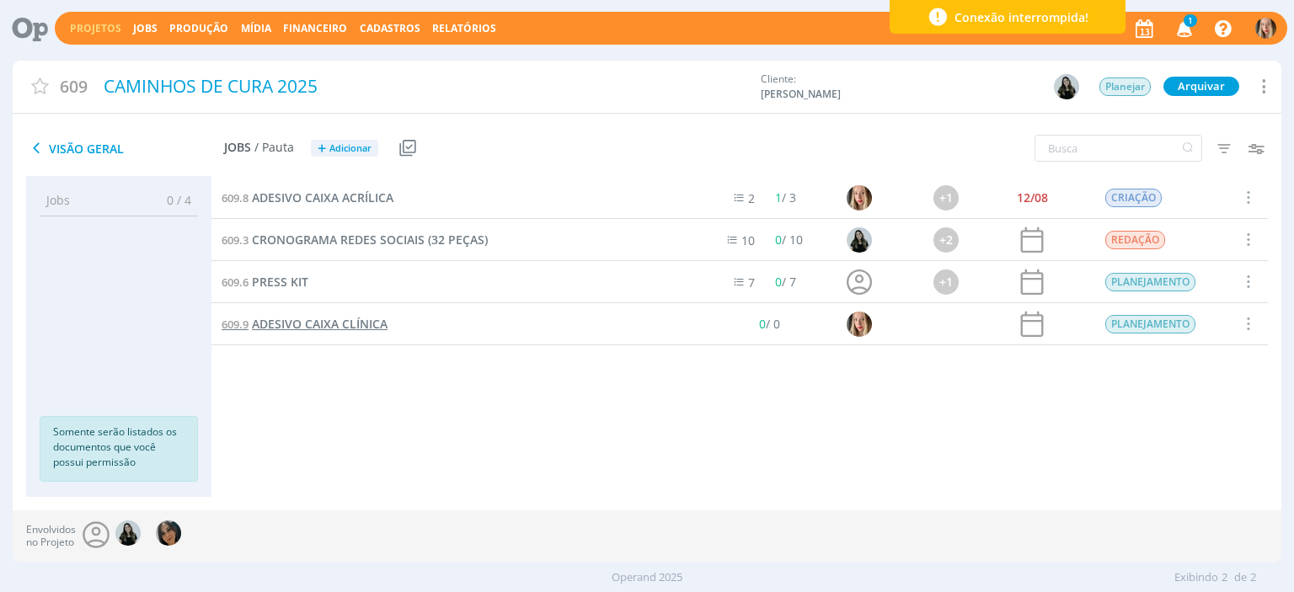
click at [309, 328] on span "ADESIVO CAIXA CLÍNICA" at bounding box center [320, 324] width 136 height 16
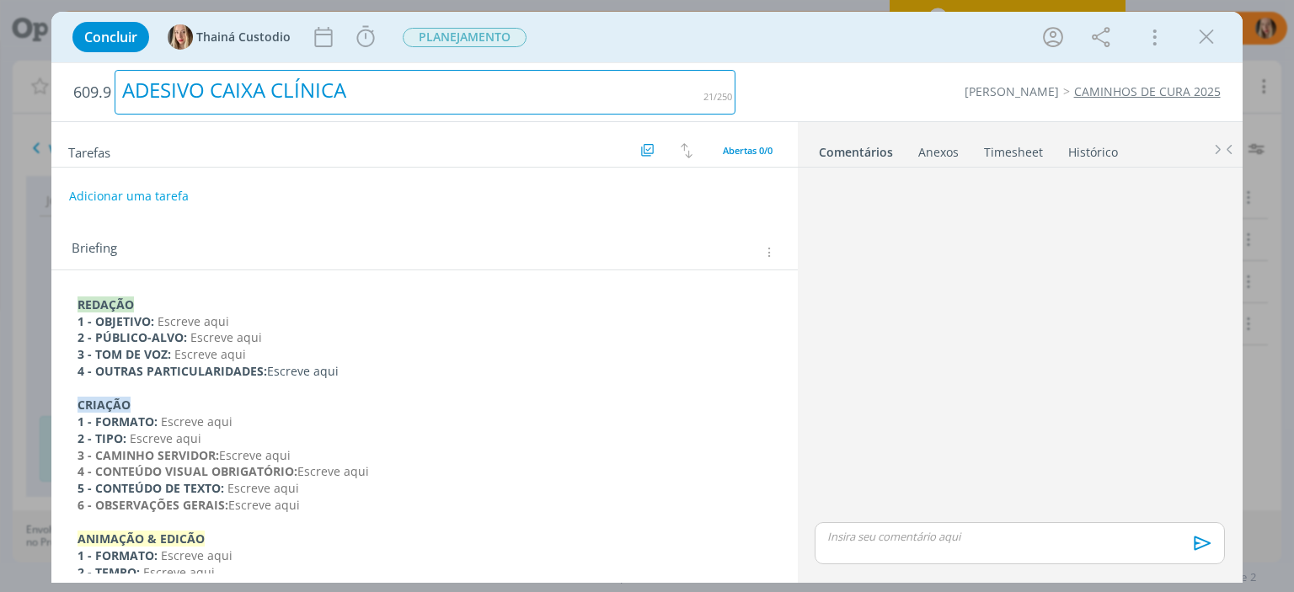
click at [358, 107] on div "ADESIVO CAIXA CLÍNICA" at bounding box center [425, 92] width 621 height 45
click at [348, 104] on div "ADESIVO CAIXA CLÍNICA SÃO LUCAS" at bounding box center [425, 92] width 621 height 45
click at [270, 90] on div "ADESIVO CAIXA- SÃO LUCAS" at bounding box center [425, 92] width 621 height 45
click at [290, 98] on div "ADESIVO CAIXA - SÃO LUCAS" at bounding box center [425, 92] width 621 height 45
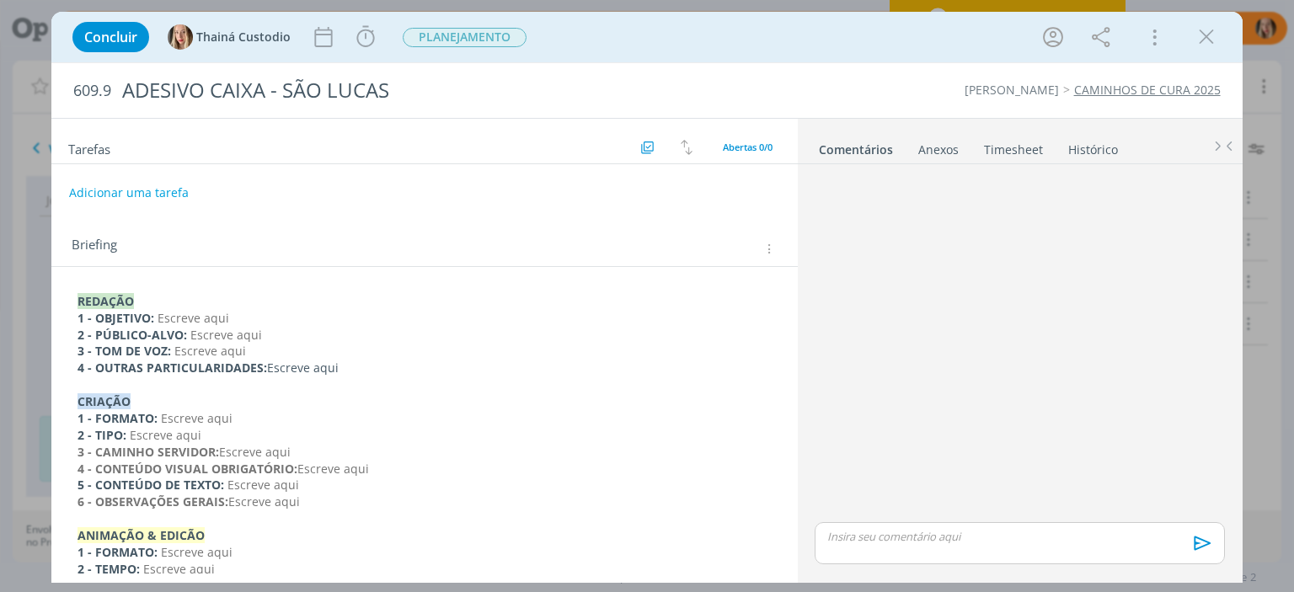
click at [315, 200] on div "Adicionar uma tarefa" at bounding box center [424, 193] width 746 height 30
drag, startPoint x: 340, startPoint y: 370, endPoint x: 45, endPoint y: 288, distance: 306.1
click at [45, 288] on div "Concluir Thainá Custodio Iniciar Apontar Data * [DATE] Horas * 00:00 Tarefa Sel…" at bounding box center [647, 296] width 1294 height 592
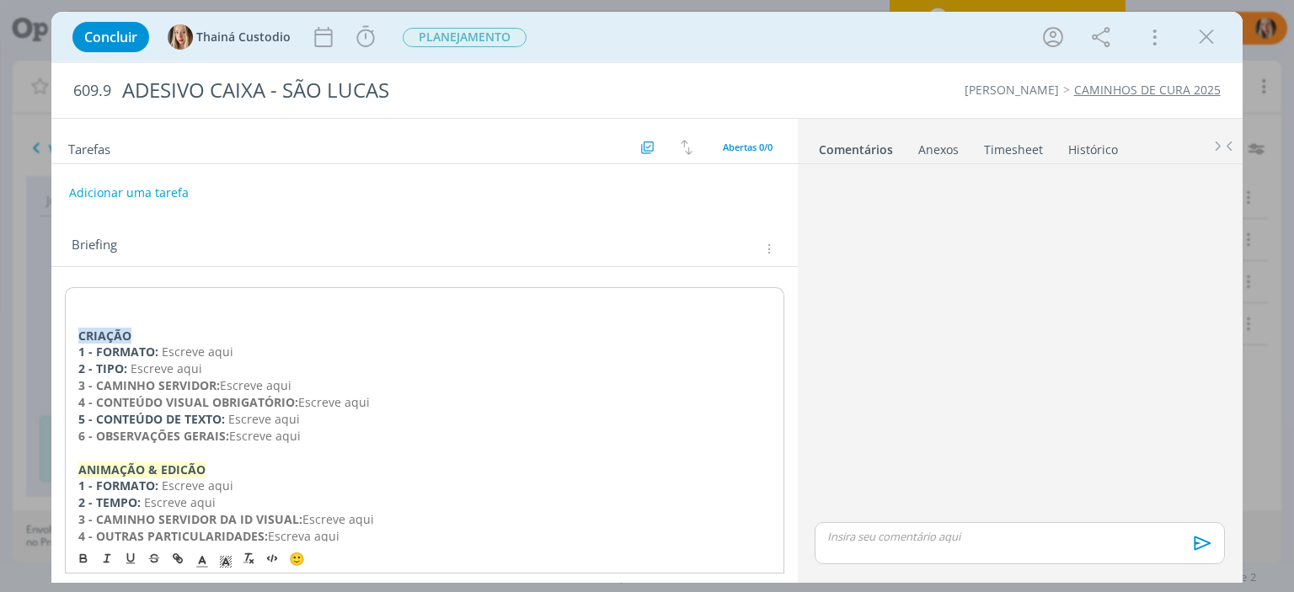
click at [72, 330] on div "CRIAÇÃO 1 - FORMATO: Escreve aqui 2 - TIPO: Escreve aqui 3 - CAMINHO SERVIDOR: …" at bounding box center [424, 452] width 719 height 331
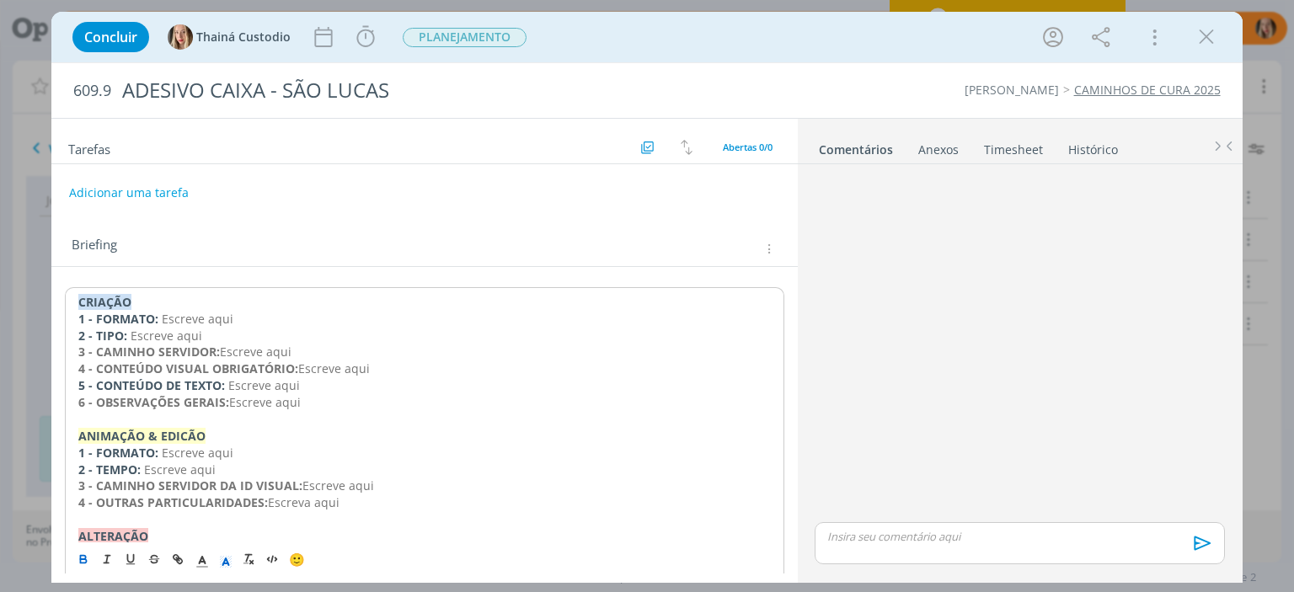
drag, startPoint x: 428, startPoint y: 298, endPoint x: 174, endPoint y: 302, distance: 253.7
click at [174, 302] on p "CRIAÇÃO" at bounding box center [424, 302] width 692 height 17
drag, startPoint x: 317, startPoint y: 404, endPoint x: 83, endPoint y: 313, distance: 250.5
click at [98, 319] on div "CRIAÇÃO 1 - FORMATO: Escreve aqui 2 - TIPO: Escreve aqui 3 - CAMINHO SERVIDOR: …" at bounding box center [424, 435] width 719 height 297
click at [88, 315] on strong "1 - FORMATO:" at bounding box center [118, 319] width 80 height 16
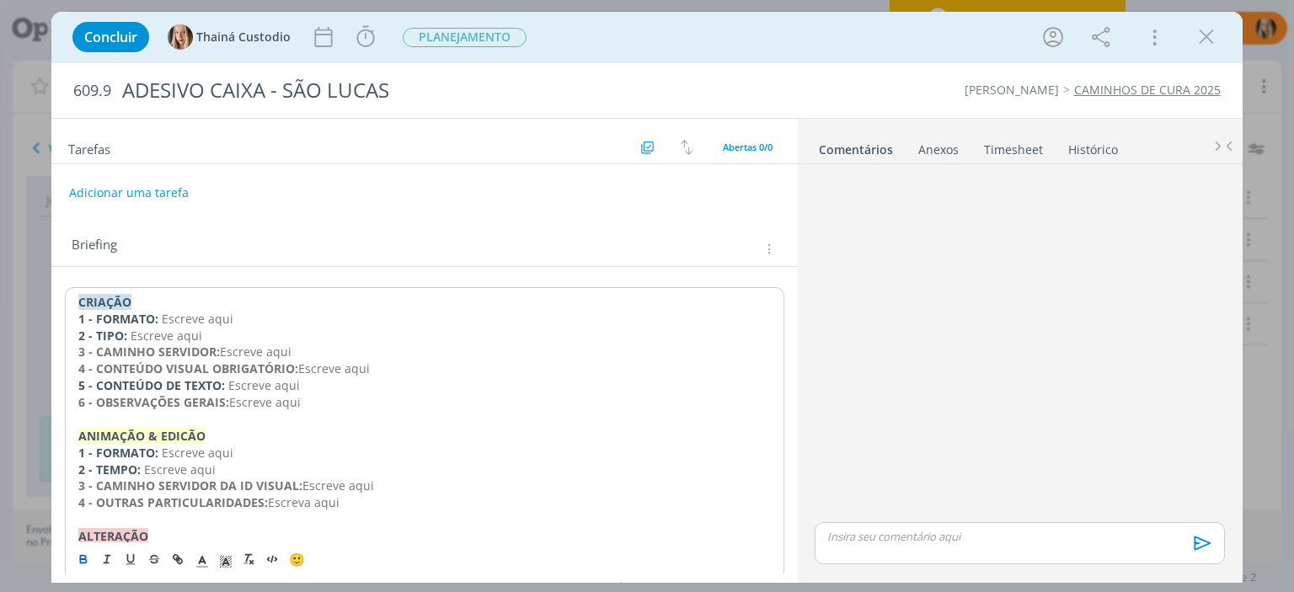
click at [69, 313] on div "CRIAÇÃO 1 - FORMATO: Escreve aqui 2 - TIPO: Escreve aqui 3 - CAMINHO SERVIDOR: …" at bounding box center [424, 435] width 719 height 297
drag, startPoint x: 71, startPoint y: 313, endPoint x: 332, endPoint y: 399, distance: 275.3
click at [332, 399] on div "CRIAÇÃO 1 - FORMATO: Escreve aqui 2 - TIPO: Escreve aqui 3 - CAMINHO SERVIDOR: …" at bounding box center [424, 435] width 719 height 297
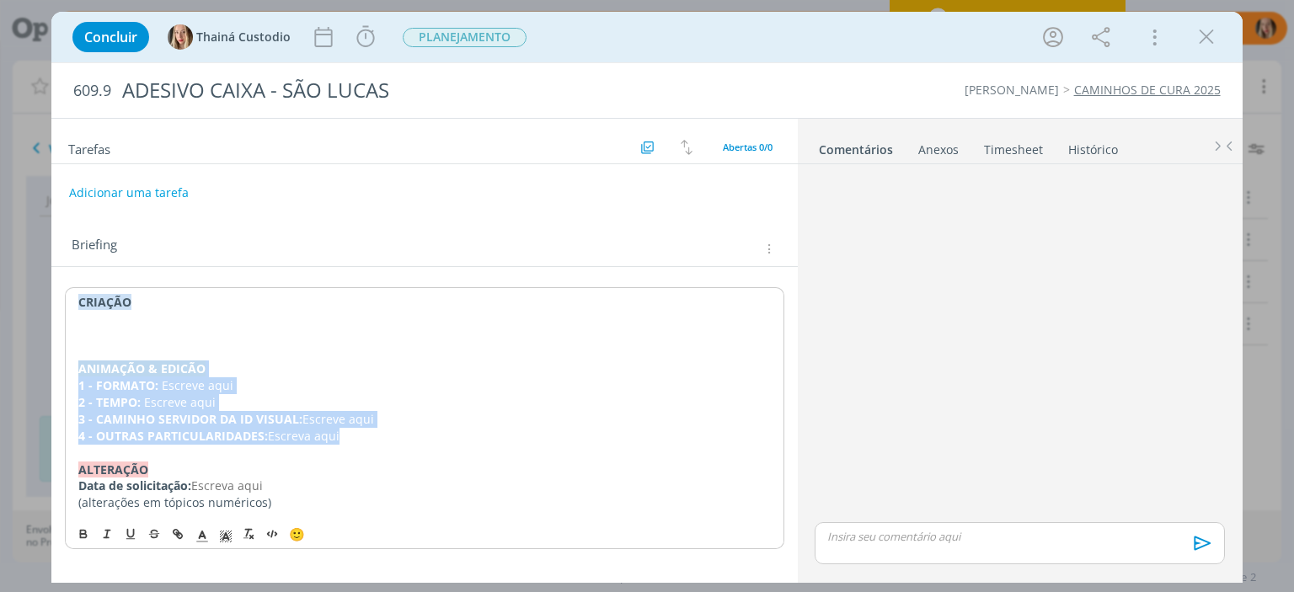
drag, startPoint x: 71, startPoint y: 363, endPoint x: 390, endPoint y: 441, distance: 328.7
click at [390, 441] on div "CRIAÇÃO ANIMAÇÃO & EDICÃO 1 - FORMATO: Escreve aqui 2 - TEMPO: Escreve aqui 3 -…" at bounding box center [424, 402] width 719 height 230
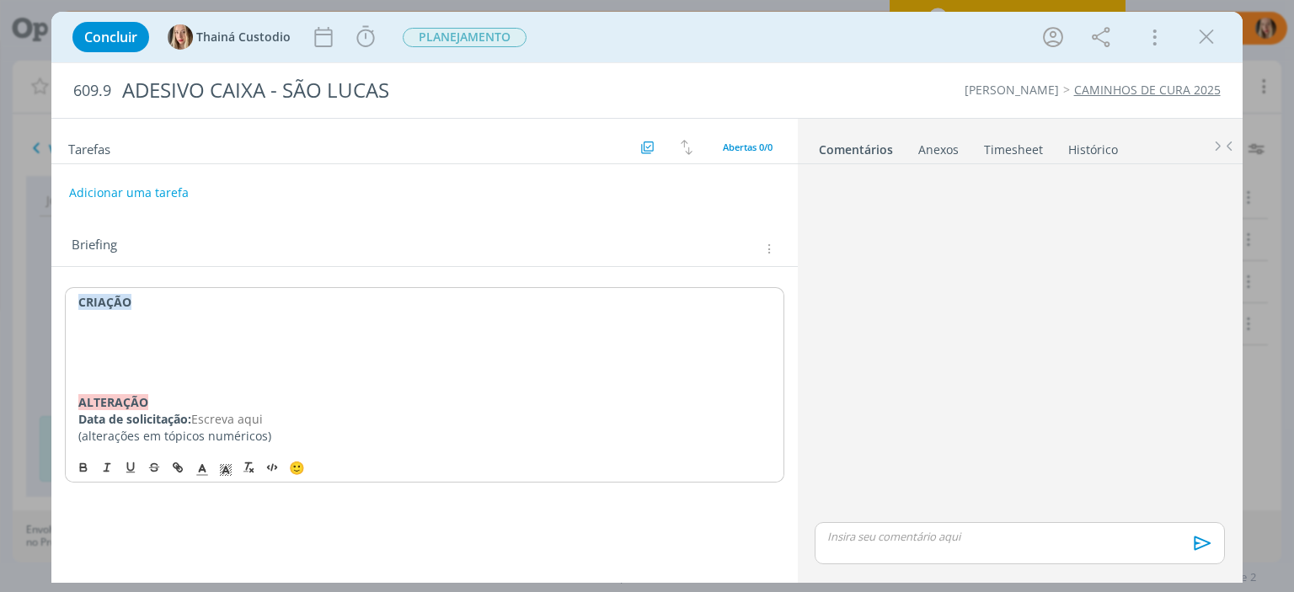
click at [104, 328] on p "dialog" at bounding box center [424, 336] width 692 height 17
click at [177, 336] on p "dialog" at bounding box center [425, 335] width 694 height 17
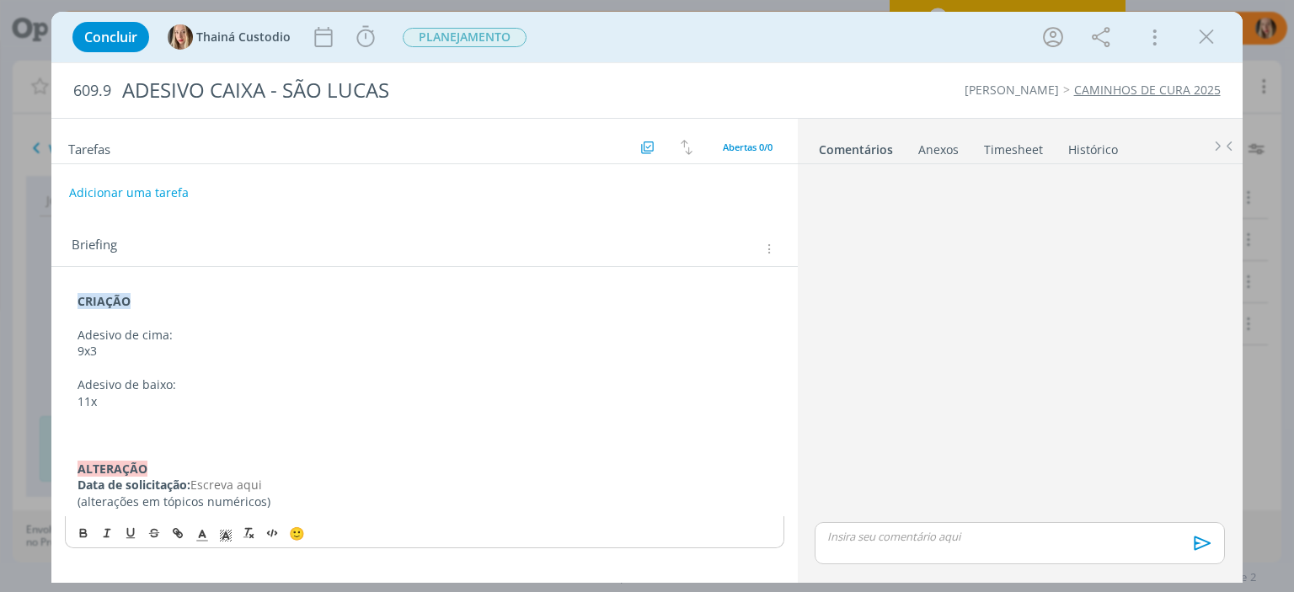
click at [178, 401] on p "11x" at bounding box center [425, 402] width 694 height 17
click at [196, 338] on p "Adesivo de cima:" at bounding box center [425, 335] width 694 height 17
click at [203, 351] on p "9x3" at bounding box center [425, 351] width 694 height 17
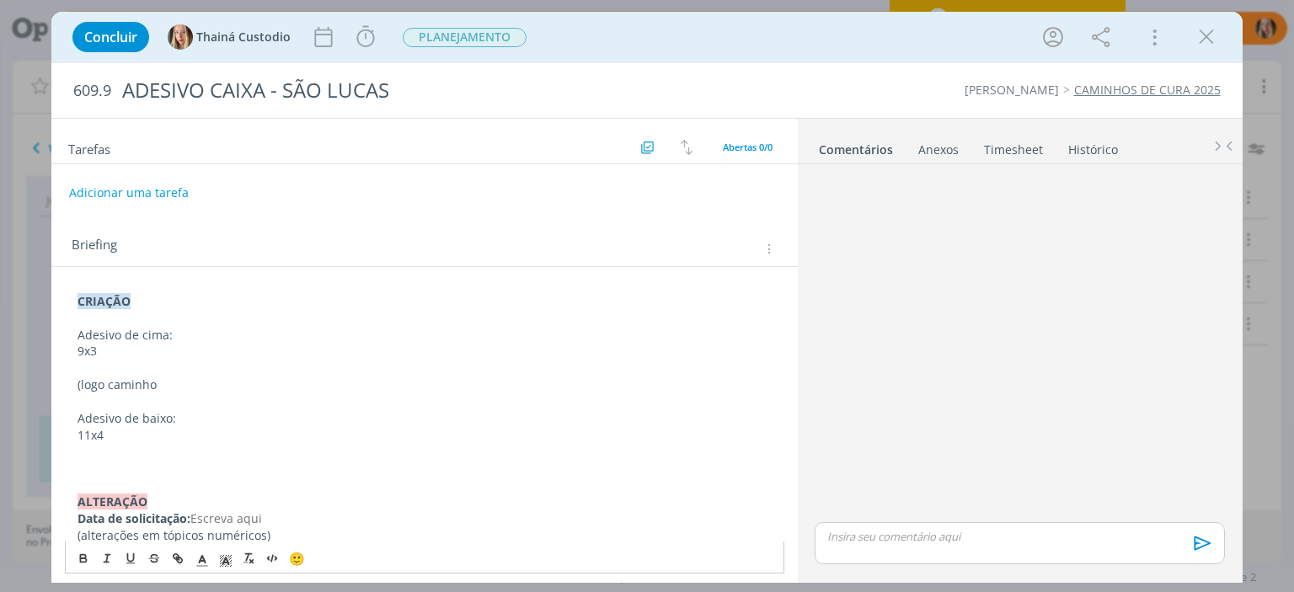
click at [110, 383] on p "(logo caminho" at bounding box center [425, 385] width 694 height 17
click at [182, 381] on p "(logo do caminho" at bounding box center [425, 385] width 694 height 17
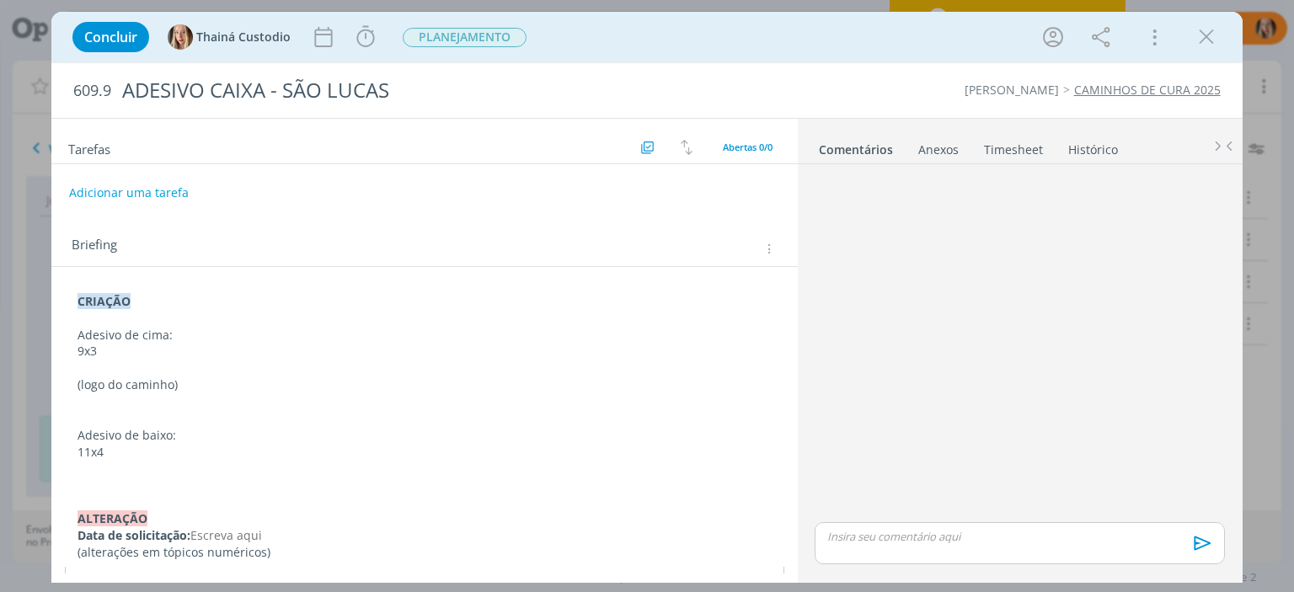
click at [67, 406] on div "CRIAÇÃO Adesivo de cima: 9x3 (logo do caminho) Adesivo de baixo: 11x4 ﻿ALTERAÇÃ…" at bounding box center [424, 427] width 719 height 280
click at [105, 480] on p "dialog" at bounding box center [425, 485] width 694 height 17
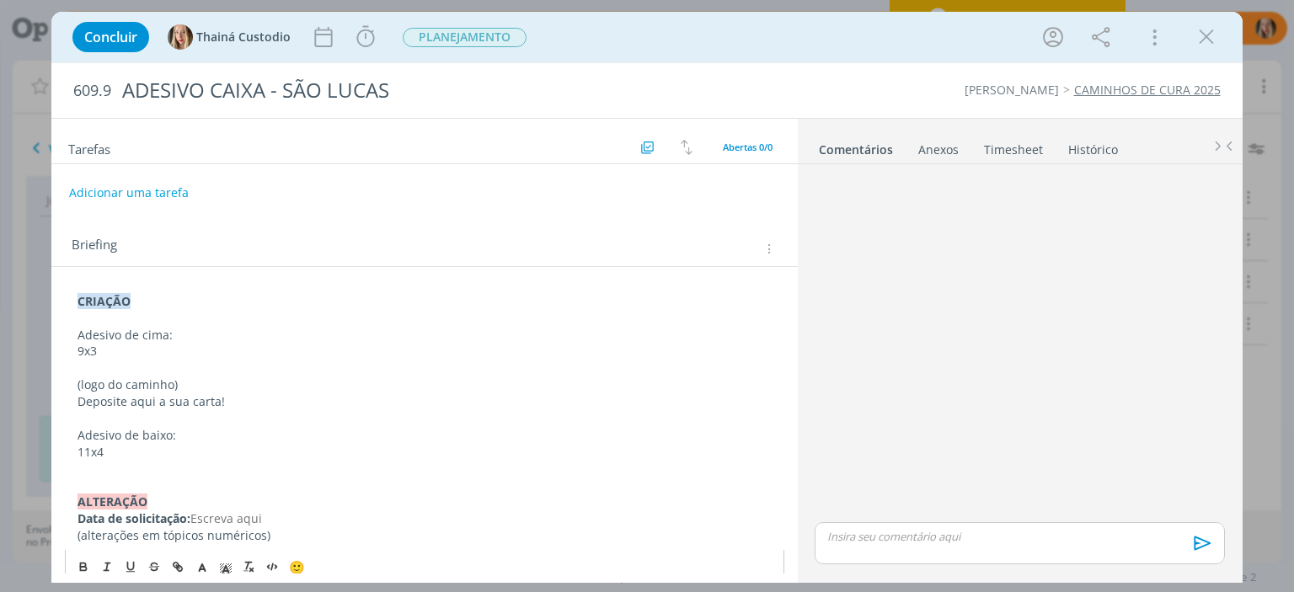
click at [228, 401] on p "Deposite aqui a sua carta!" at bounding box center [425, 402] width 694 height 17
click at [376, 398] on p "Deixe aqui sua carta com intenção para levarmos" at bounding box center [425, 402] width 694 height 17
click at [246, 383] on p "(logo do caminho)" at bounding box center [425, 385] width 694 height 17
click at [142, 452] on p "11x4" at bounding box center [425, 452] width 694 height 17
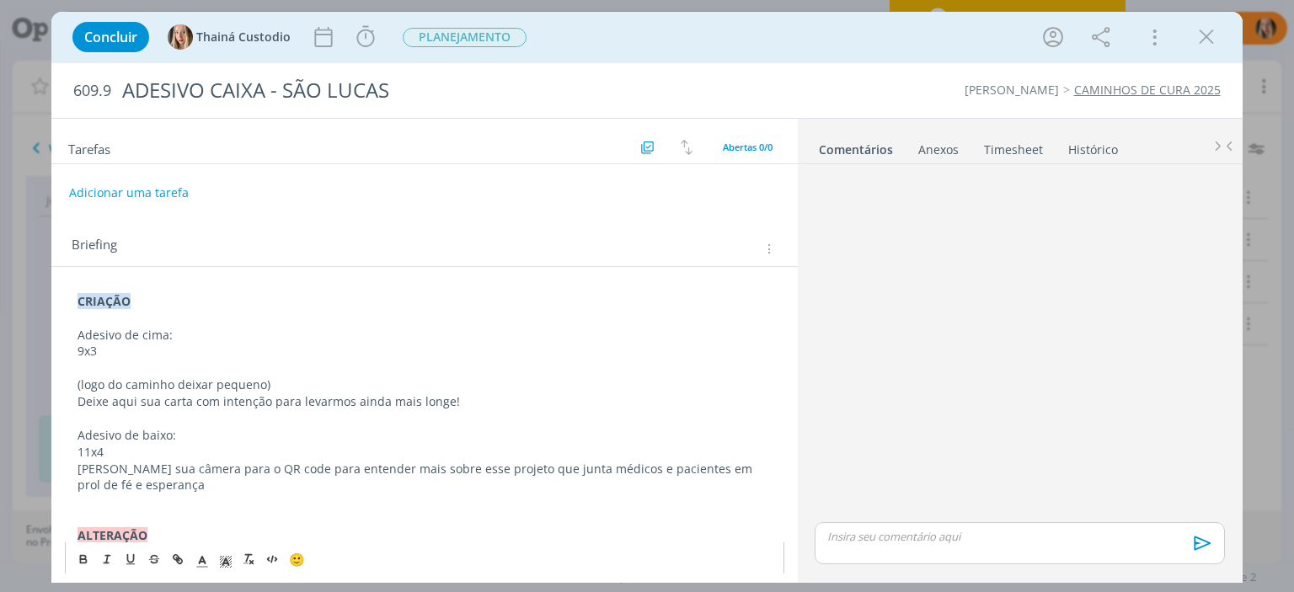
click at [490, 466] on p "[PERSON_NAME] sua câmera para o QR code para entender mais sobre esse projeto q…" at bounding box center [425, 478] width 694 height 34
click at [138, 492] on div "CRIAÇÃO Adesivo de cima: 9x3 (logo do caminho deixar pequeno) Deixe aqui sua ca…" at bounding box center [424, 435] width 719 height 297
click at [165, 488] on p "[PERSON_NAME] sua câmera para o QR code para entender mais sobre esse projeto q…" at bounding box center [425, 478] width 694 height 34
click at [144, 486] on p "[PERSON_NAME] sua câmera para o QR code para entender mais sobre esse projeto q…" at bounding box center [425, 478] width 694 height 34
click at [641, 466] on p "[PERSON_NAME] sua câmera para o QR code para entender mais sobre esse projeto q…" at bounding box center [425, 478] width 694 height 34
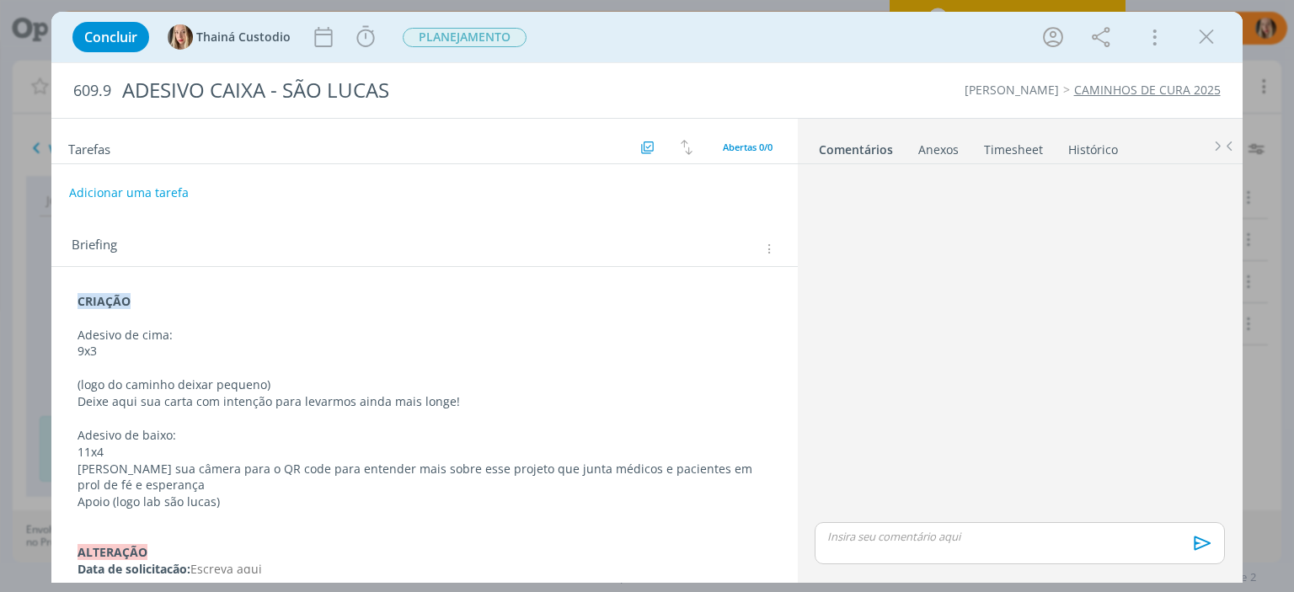
click at [641, 155] on div "Anexos 0" at bounding box center [939, 150] width 40 height 17
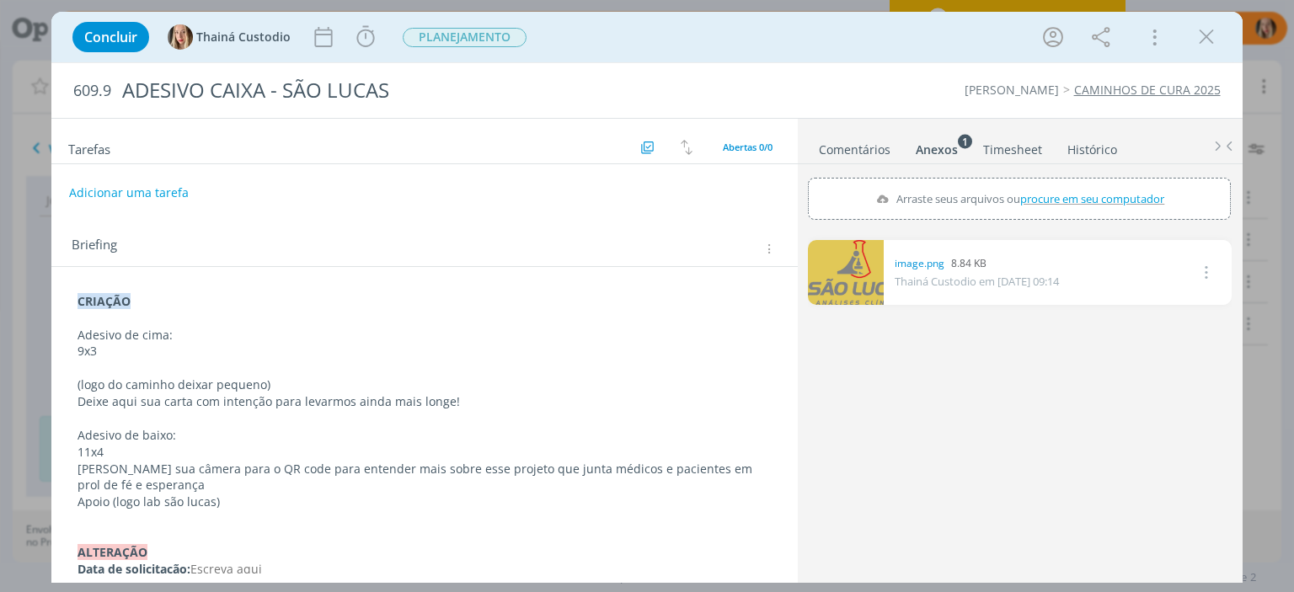
scroll to position [31, 0]
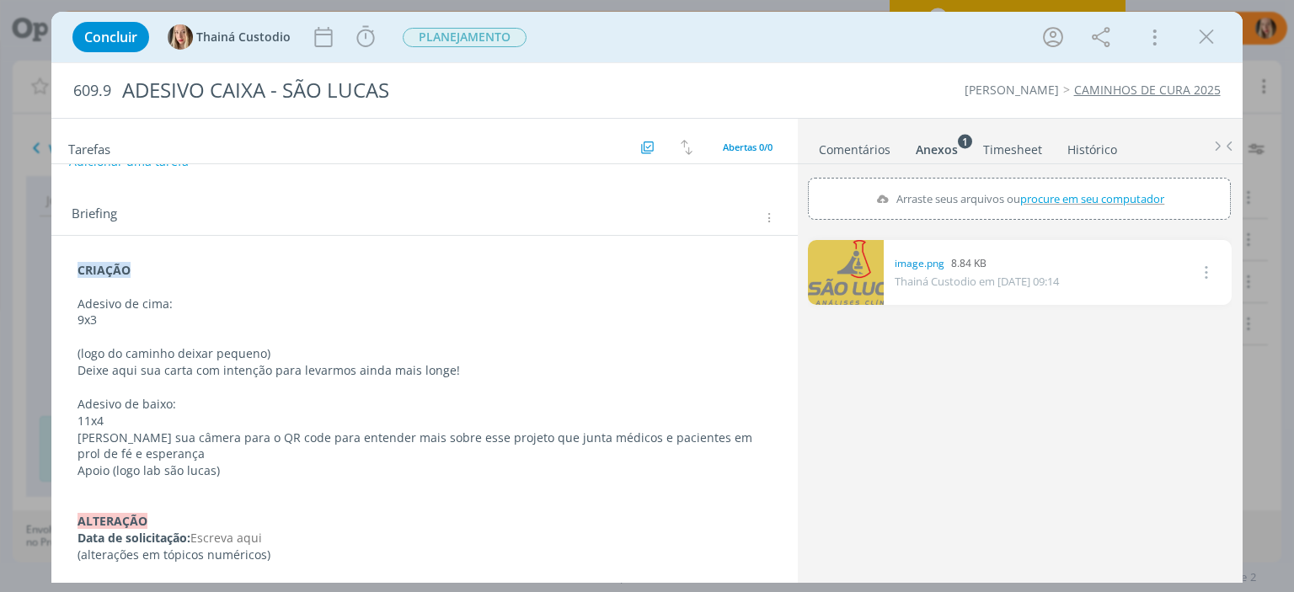
click at [79, 265] on strong "CRIAÇÃO" at bounding box center [104, 270] width 53 height 16
click at [233, 471] on p "Apoio (logo lab são lucas)" at bounding box center [424, 471] width 692 height 17
drag, startPoint x: 217, startPoint y: 476, endPoint x: 317, endPoint y: 474, distance: 100.3
click at [317, 474] on p "Apoio (logo lab são lucas) ta em anexo" at bounding box center [424, 471] width 692 height 17
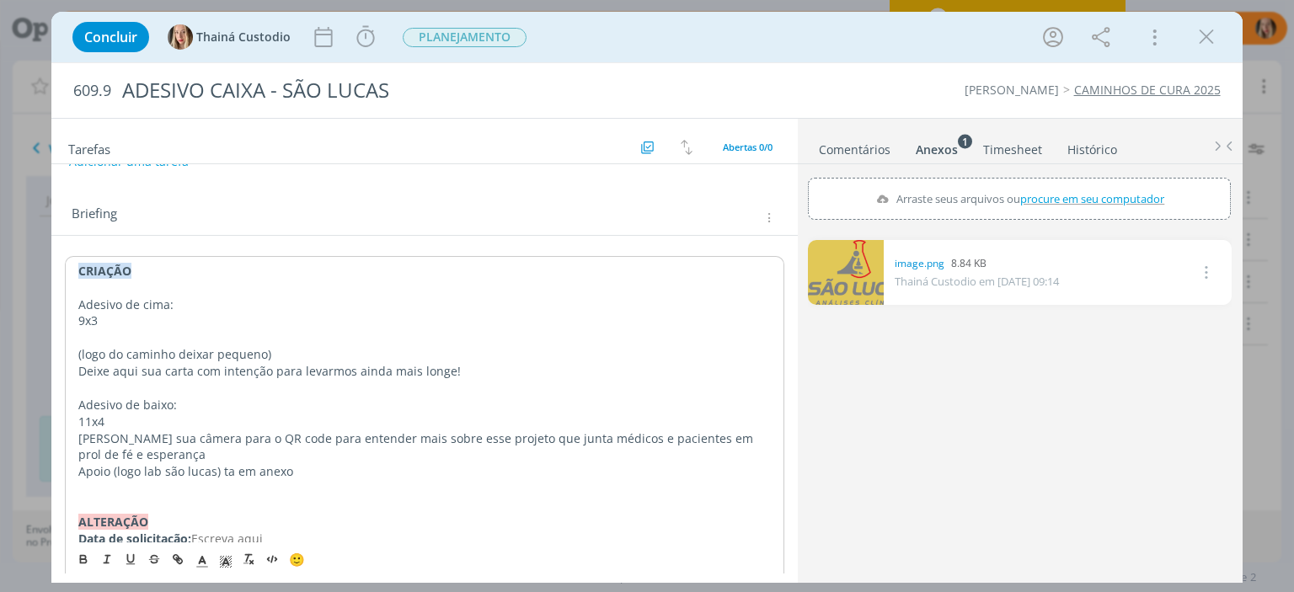
click at [216, 471] on p "Apoio (logo lab são lucas) ta em anexo" at bounding box center [424, 471] width 692 height 17
click at [299, 471] on p "Apoio (logo lab são lucas ta em anexo" at bounding box center [424, 471] width 692 height 17
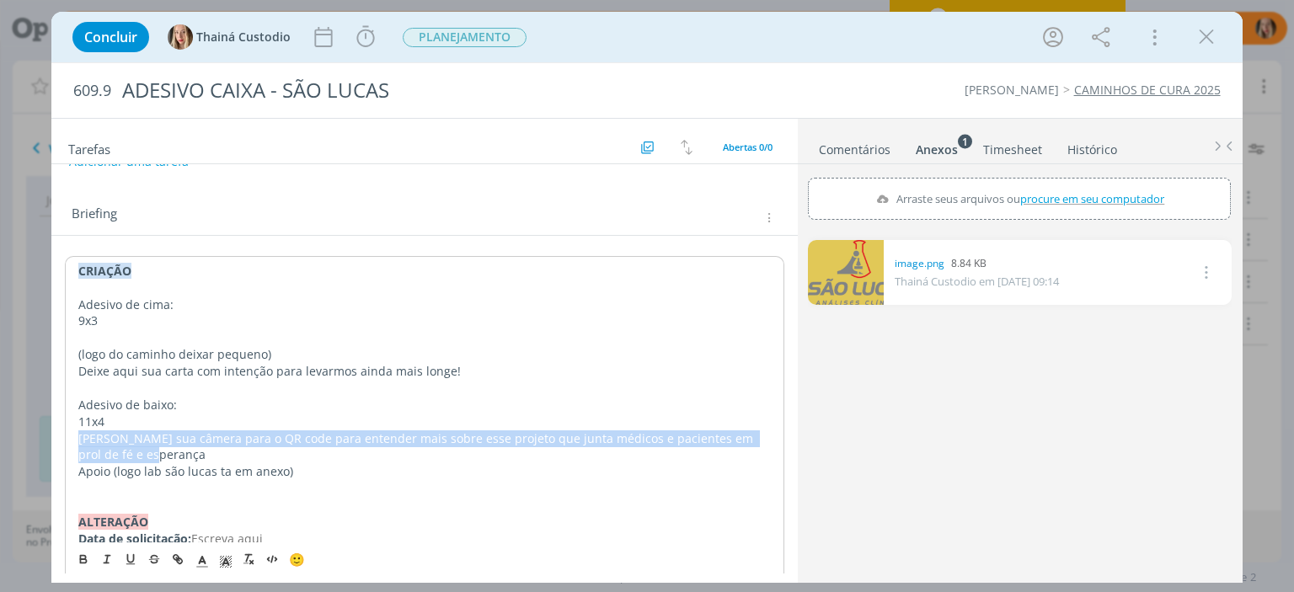
drag, startPoint x: 77, startPoint y: 437, endPoint x: 246, endPoint y: 451, distance: 169.9
click at [246, 451] on div "CRIAÇÃO Adesivo de cima: 9x3 (logo do caminho deixar pequeno) Deixe aqui sua ca…" at bounding box center [424, 413] width 719 height 314
copy p "[PERSON_NAME] sua câmera para o QR code para entender mais sobre esse projeto q…"
click at [175, 456] on p "[PERSON_NAME] sua câmera para o QR code para entender mais sobre esse projeto q…" at bounding box center [425, 447] width 694 height 34
drag, startPoint x: 143, startPoint y: 451, endPoint x: 80, endPoint y: 437, distance: 64.8
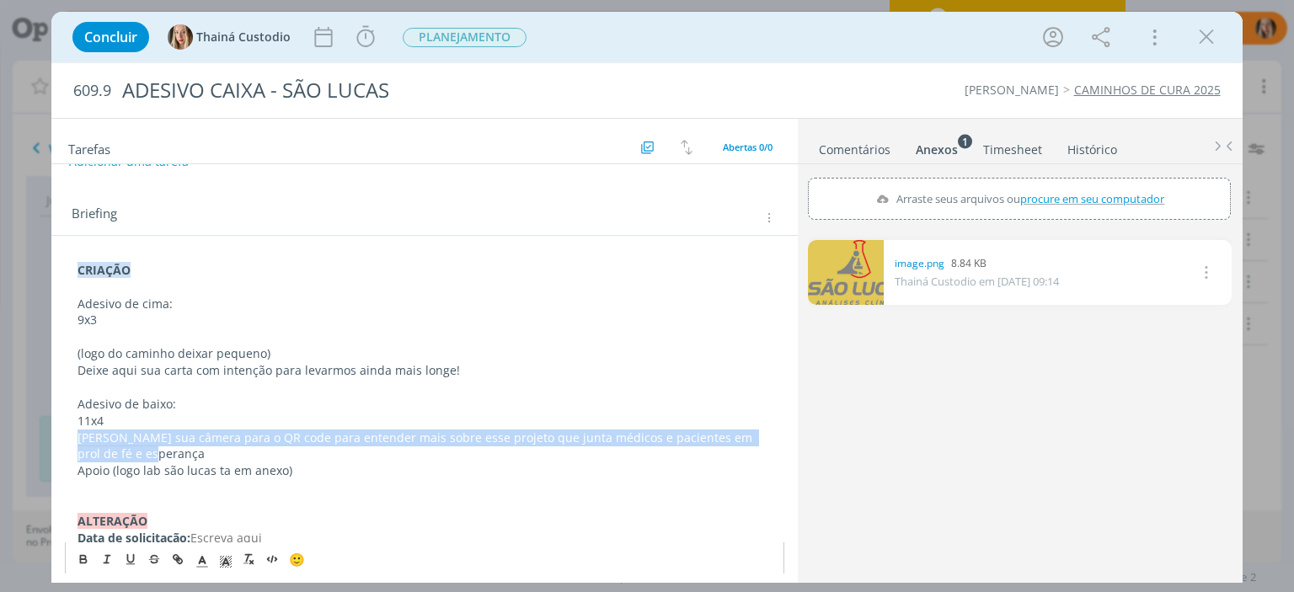
click at [80, 437] on p "[PERSON_NAME] sua câmera para o QR code para entender mais sobre esse projeto q…" at bounding box center [425, 447] width 694 height 34
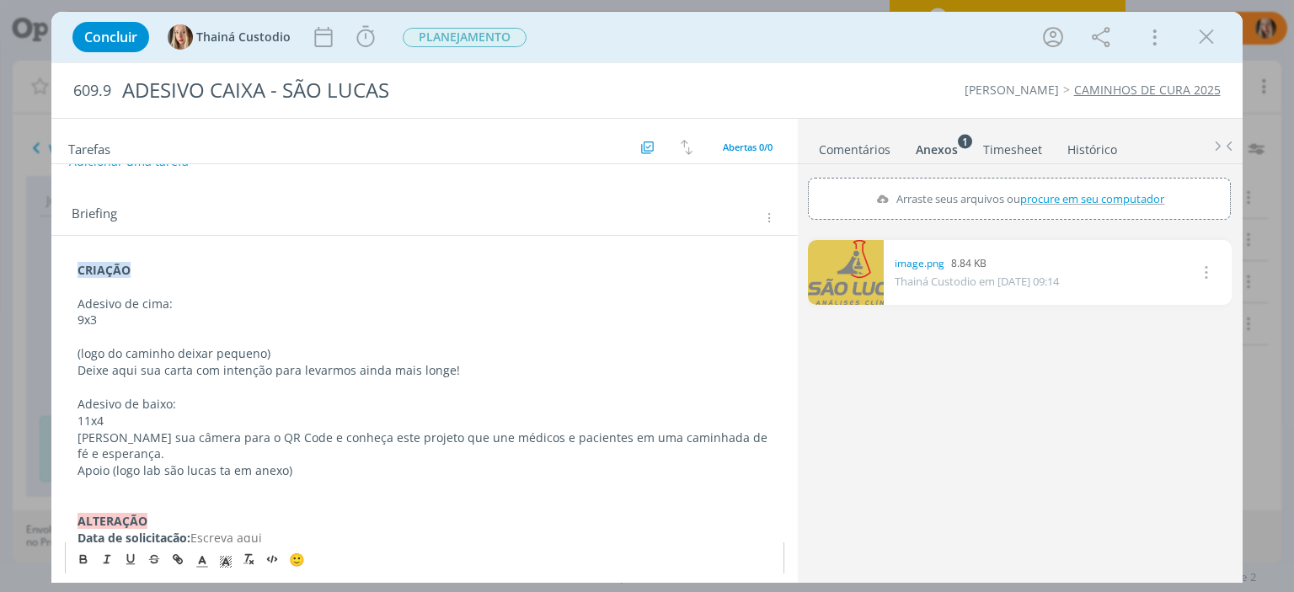
click at [350, 441] on p "[PERSON_NAME] sua câmera para o QR Code e conheça este projeto que une médicos …" at bounding box center [425, 447] width 694 height 34
click at [89, 420] on p "11x4" at bounding box center [425, 421] width 694 height 17
click at [84, 314] on p "9x3" at bounding box center [425, 320] width 694 height 17
click at [88, 417] on p "11x4" at bounding box center [425, 421] width 694 height 17
click at [90, 419] on p "11x4" at bounding box center [425, 421] width 694 height 17
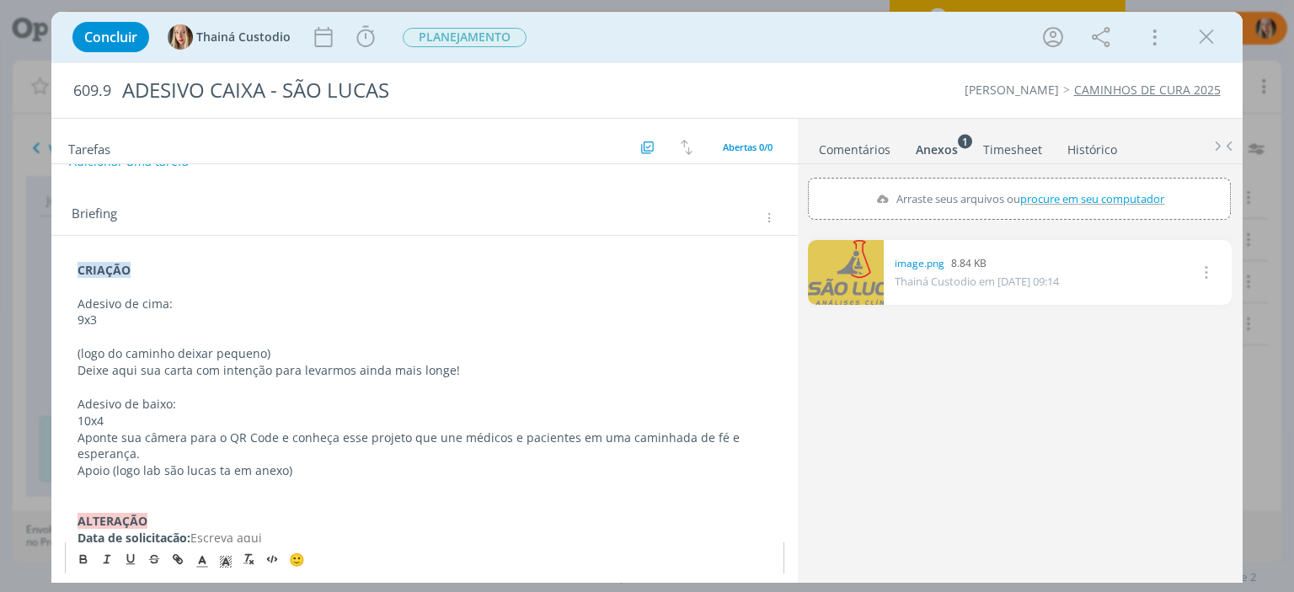
click at [125, 417] on p "10x4" at bounding box center [425, 421] width 694 height 17
